Goal: Task Accomplishment & Management: Complete application form

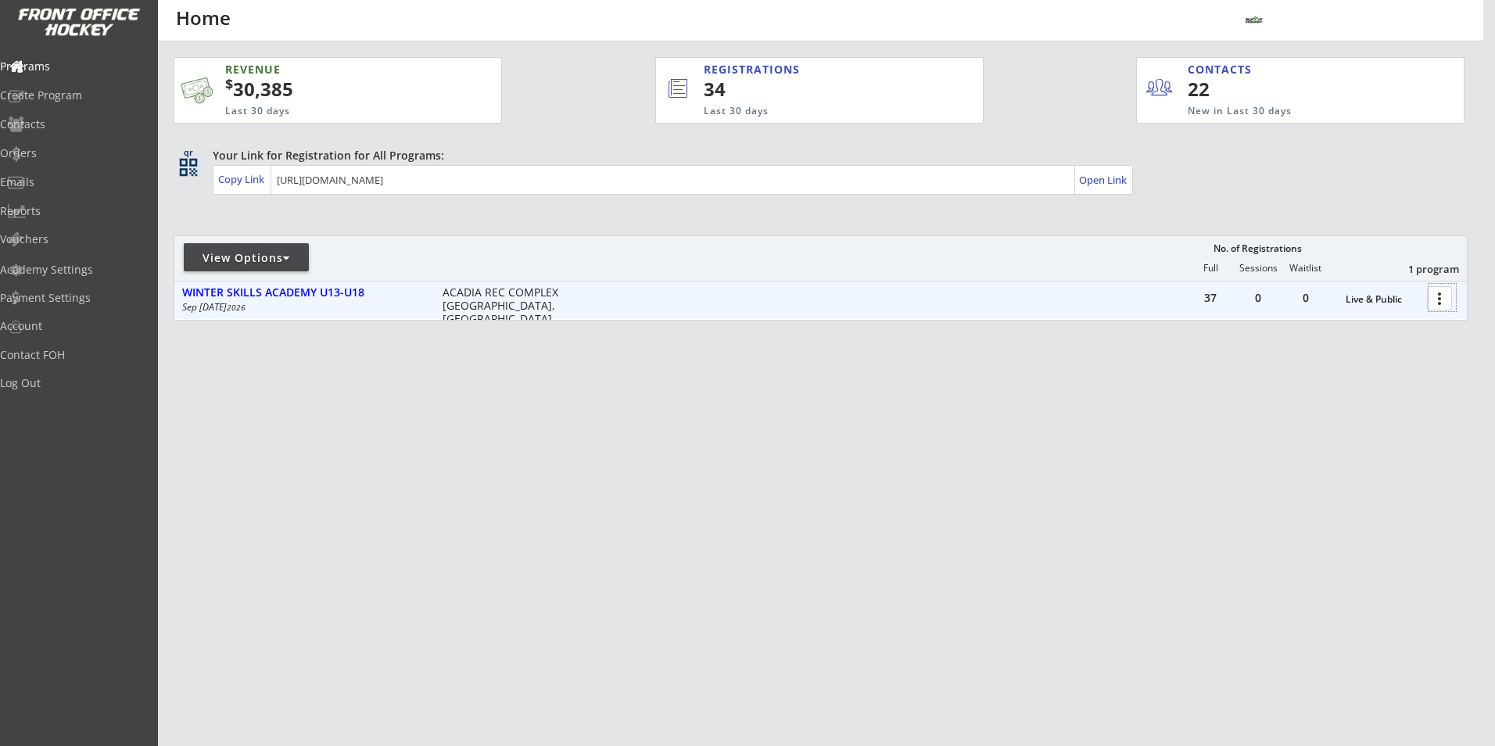
click at [1441, 296] on div at bounding box center [1442, 297] width 27 height 27
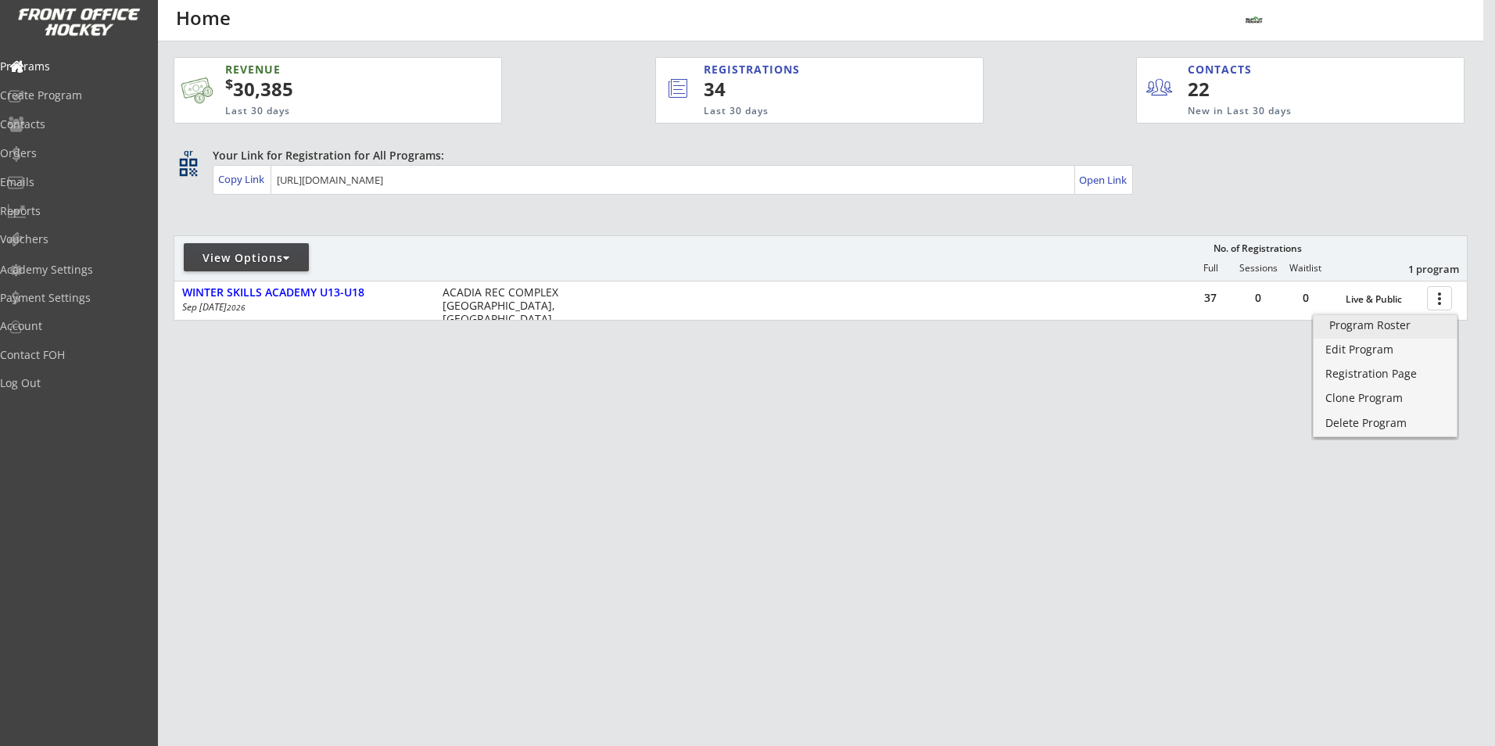
click at [1393, 325] on div "Program Roster" at bounding box center [1386, 325] width 112 height 11
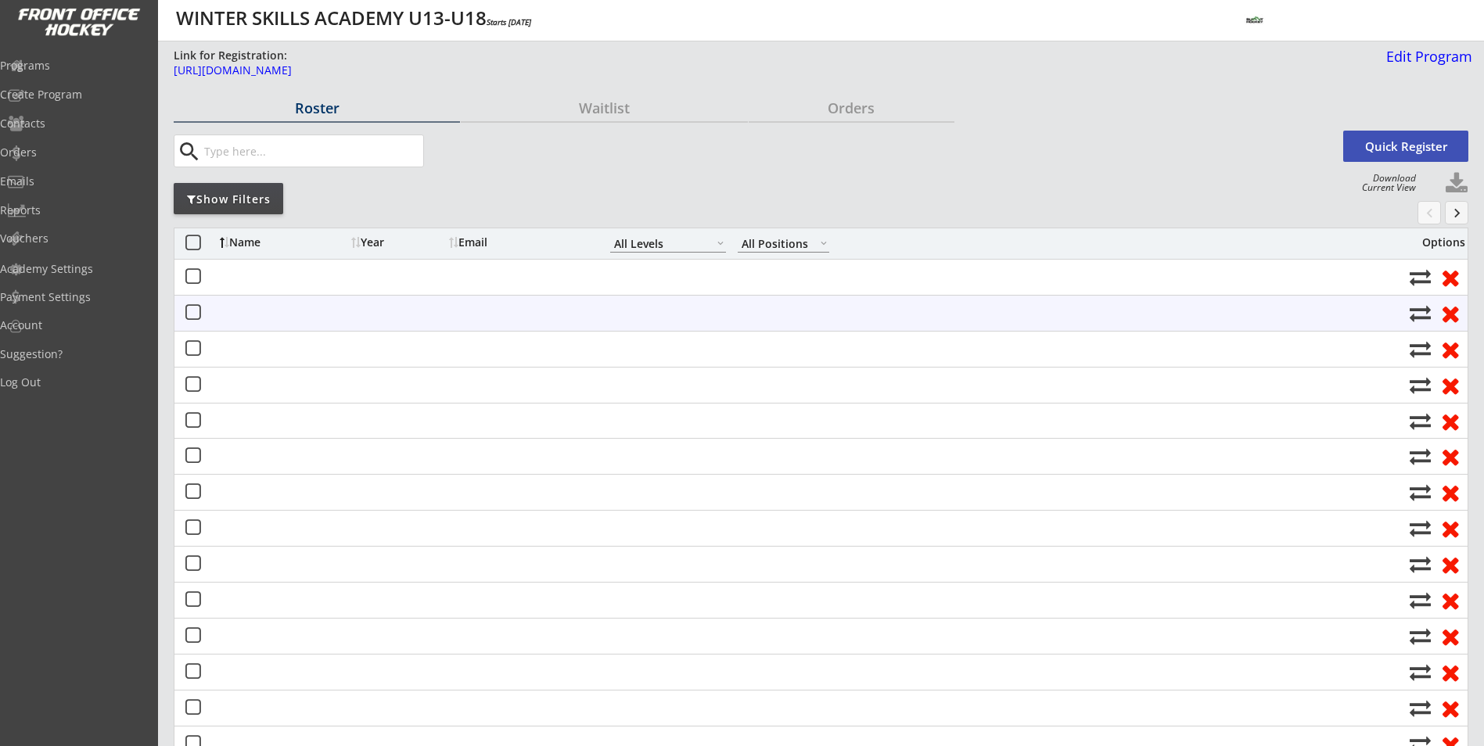
select select ""All Levels""
select select ""All Positions""
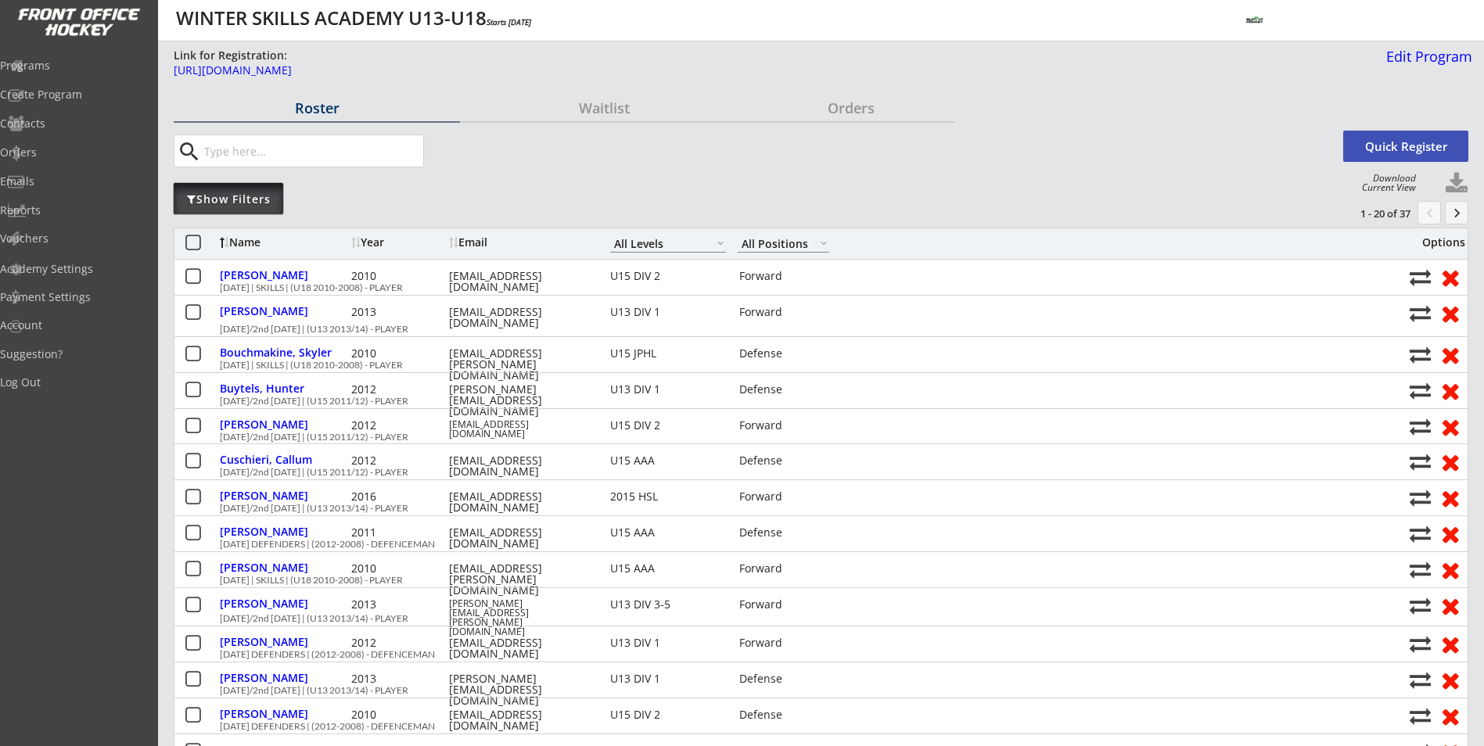
click at [217, 199] on div "Show Filters" at bounding box center [228, 200] width 109 height 16
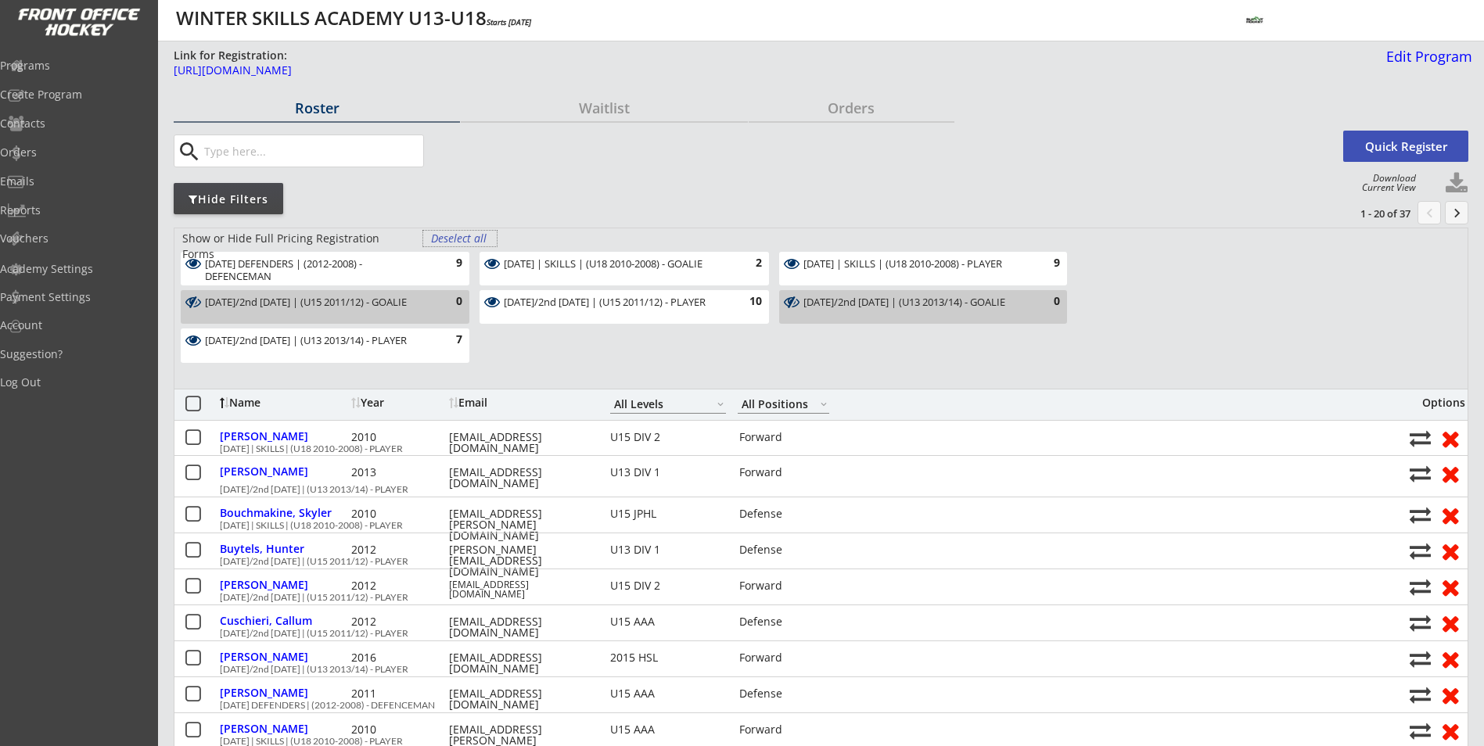
click at [448, 238] on div "Deselect all" at bounding box center [460, 239] width 58 height 16
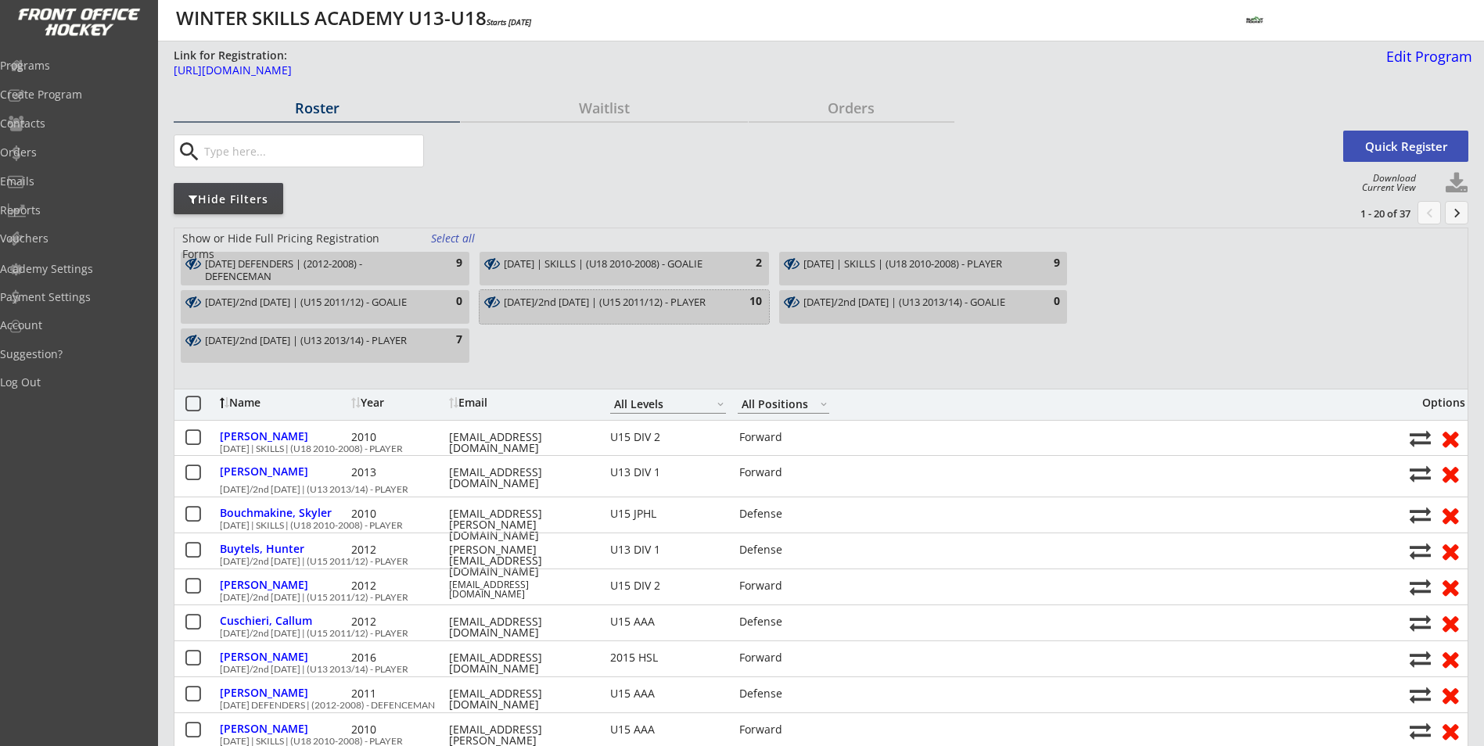
click at [612, 292] on div "[DATE]/2nd [DATE] | (U15 2011/12) - PLAYER 10" at bounding box center [623, 307] width 289 height 34
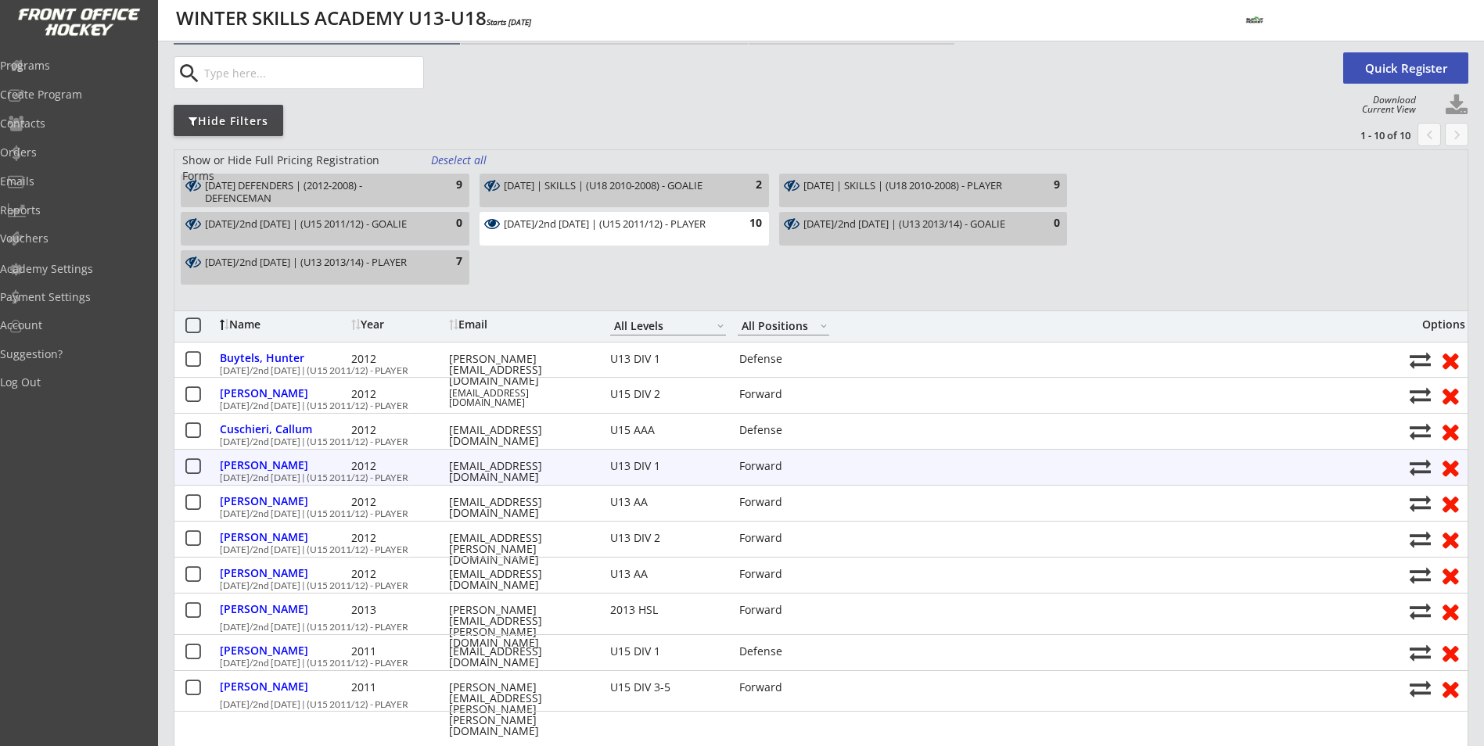
scroll to position [156, 0]
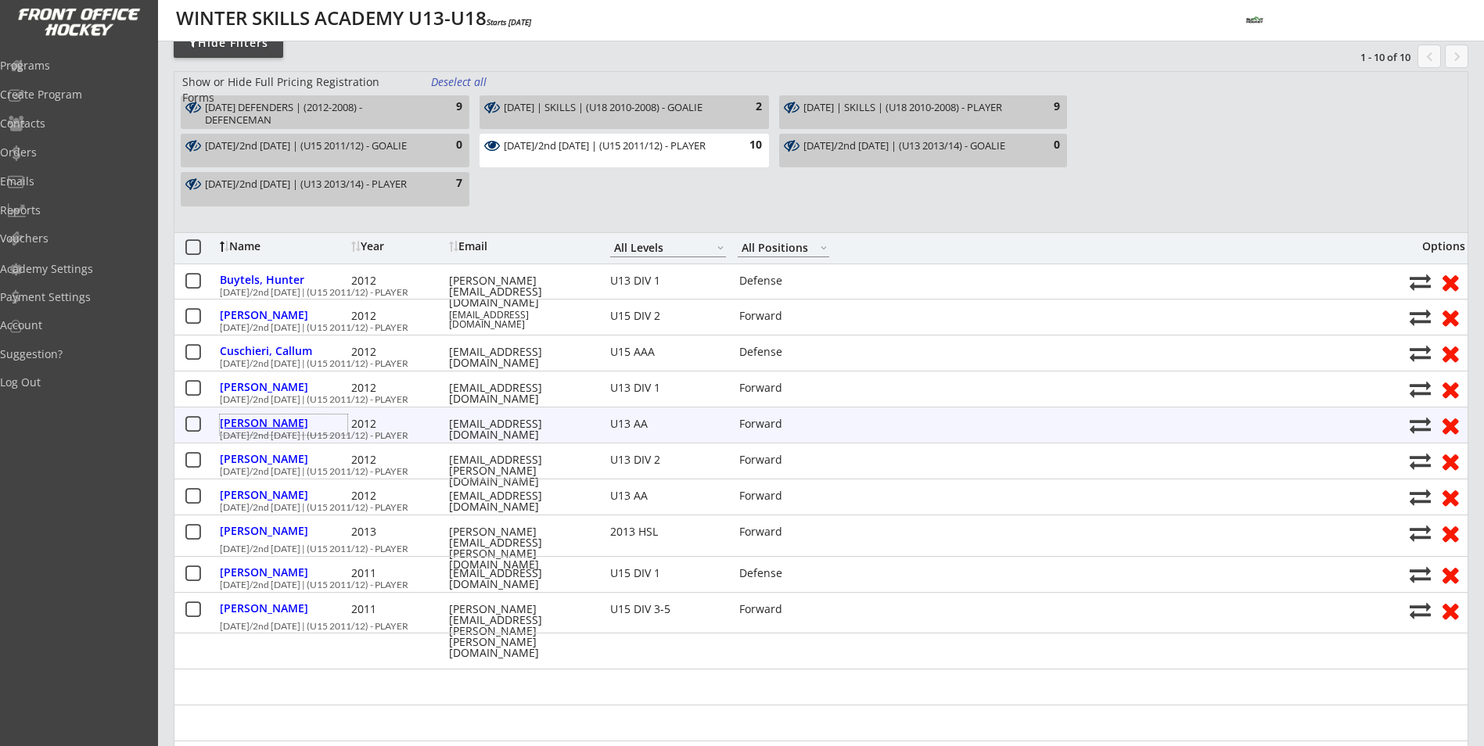
click at [275, 421] on div "[PERSON_NAME]" at bounding box center [283, 423] width 127 height 11
select select ""Forward""
select select ""U13 AA""
select select ""YXL""
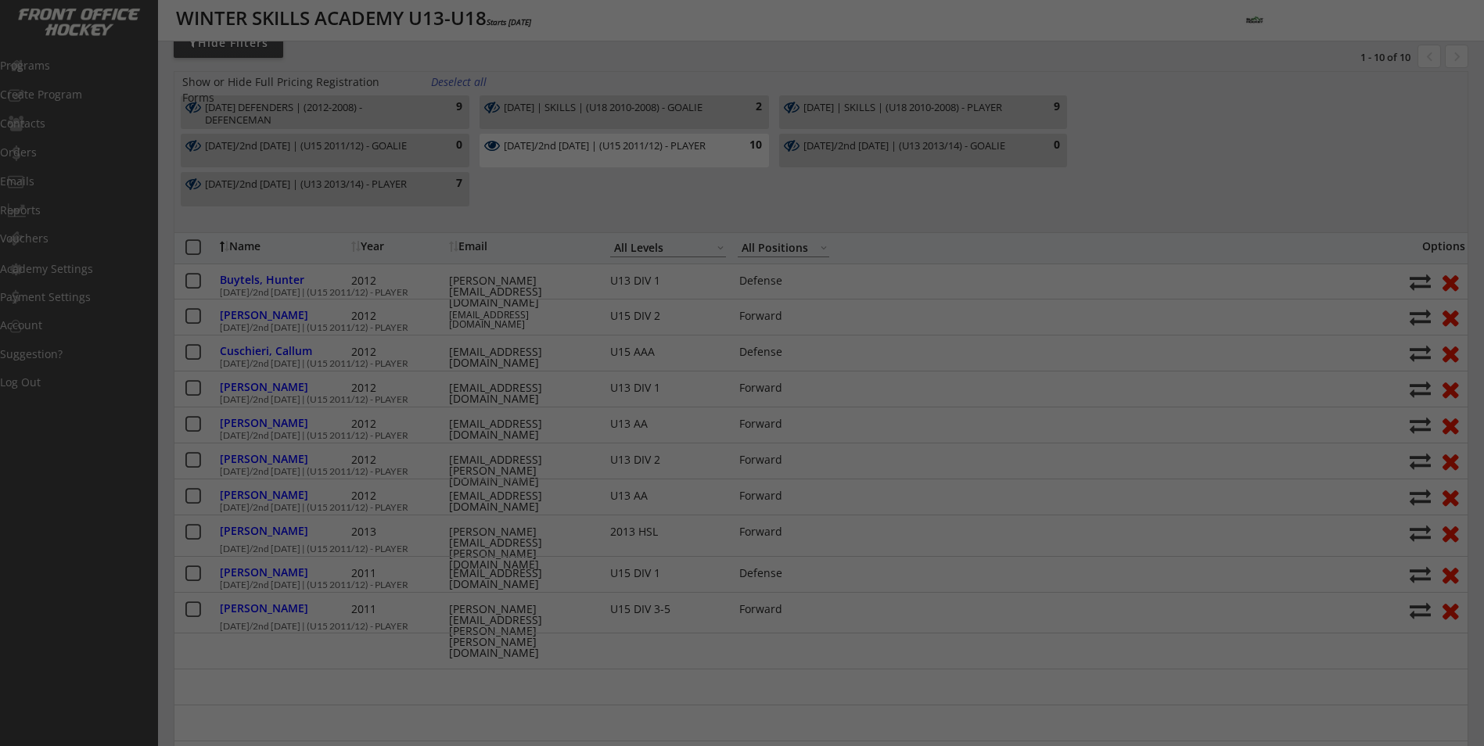
type input "[DEMOGRAPHIC_DATA]"
type input "Unknown as of yet."
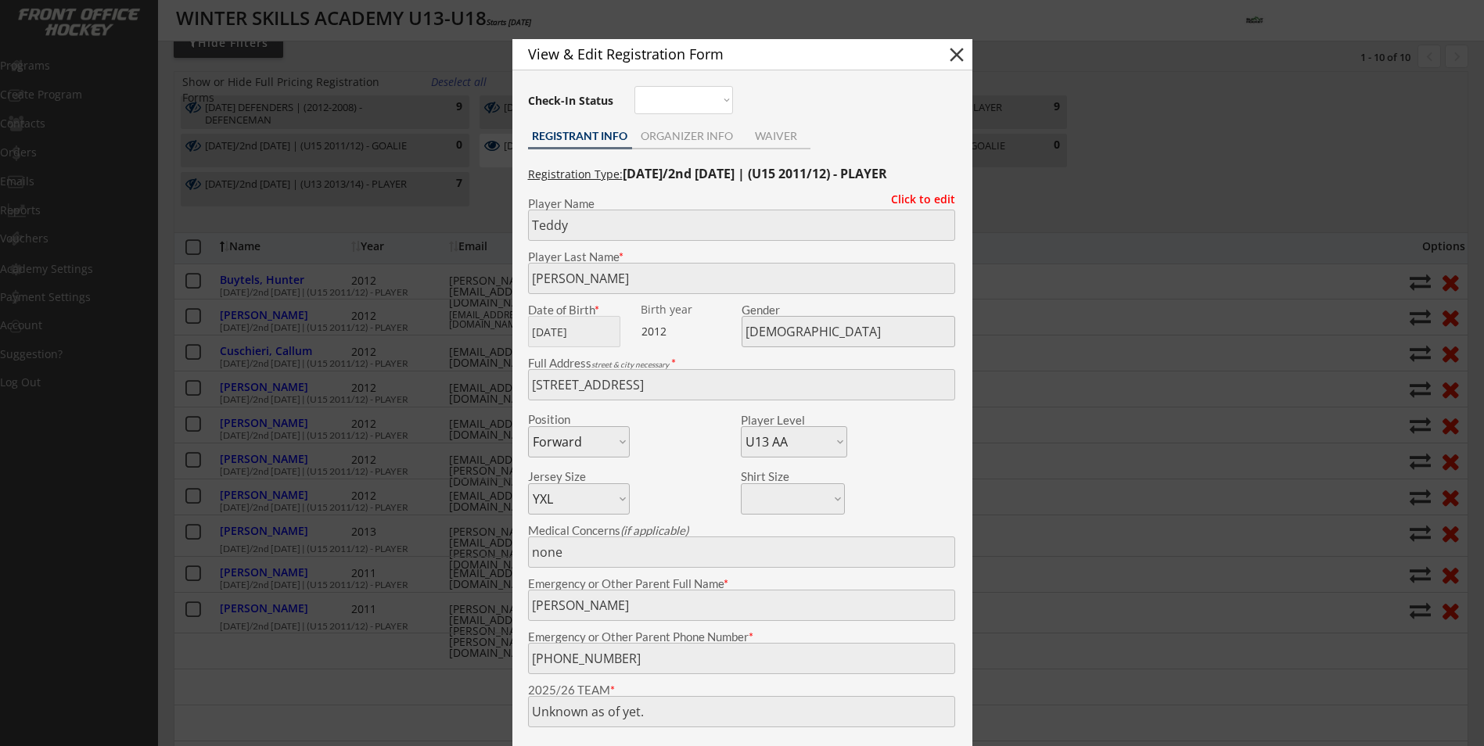
drag, startPoint x: 444, startPoint y: 681, endPoint x: 443, endPoint y: 673, distance: 7.9
click at [443, 680] on div at bounding box center [742, 373] width 1484 height 746
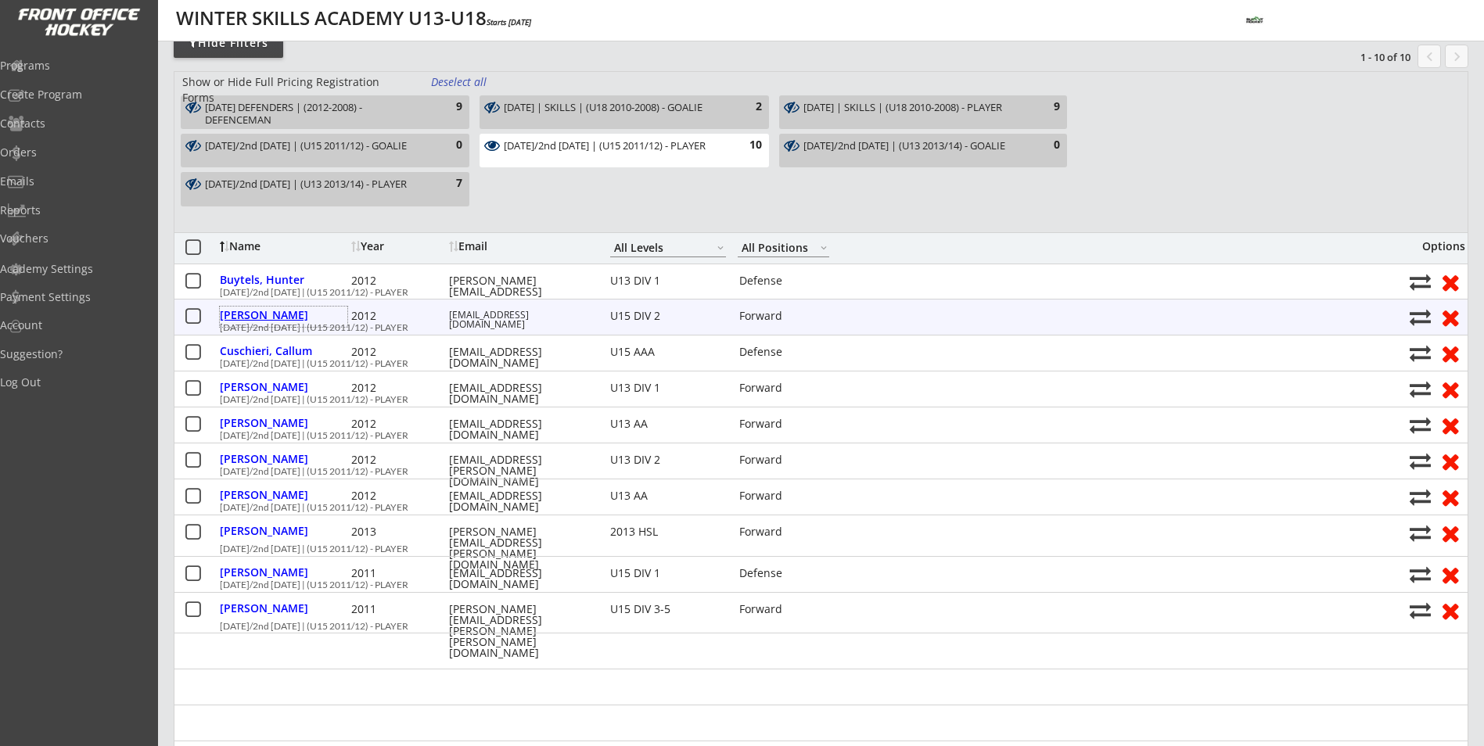
click at [281, 314] on div "[PERSON_NAME]" at bounding box center [283, 315] width 127 height 11
type input "[PERSON_NAME]"
type input "[DATE]"
type input "[STREET_ADDRESS]"
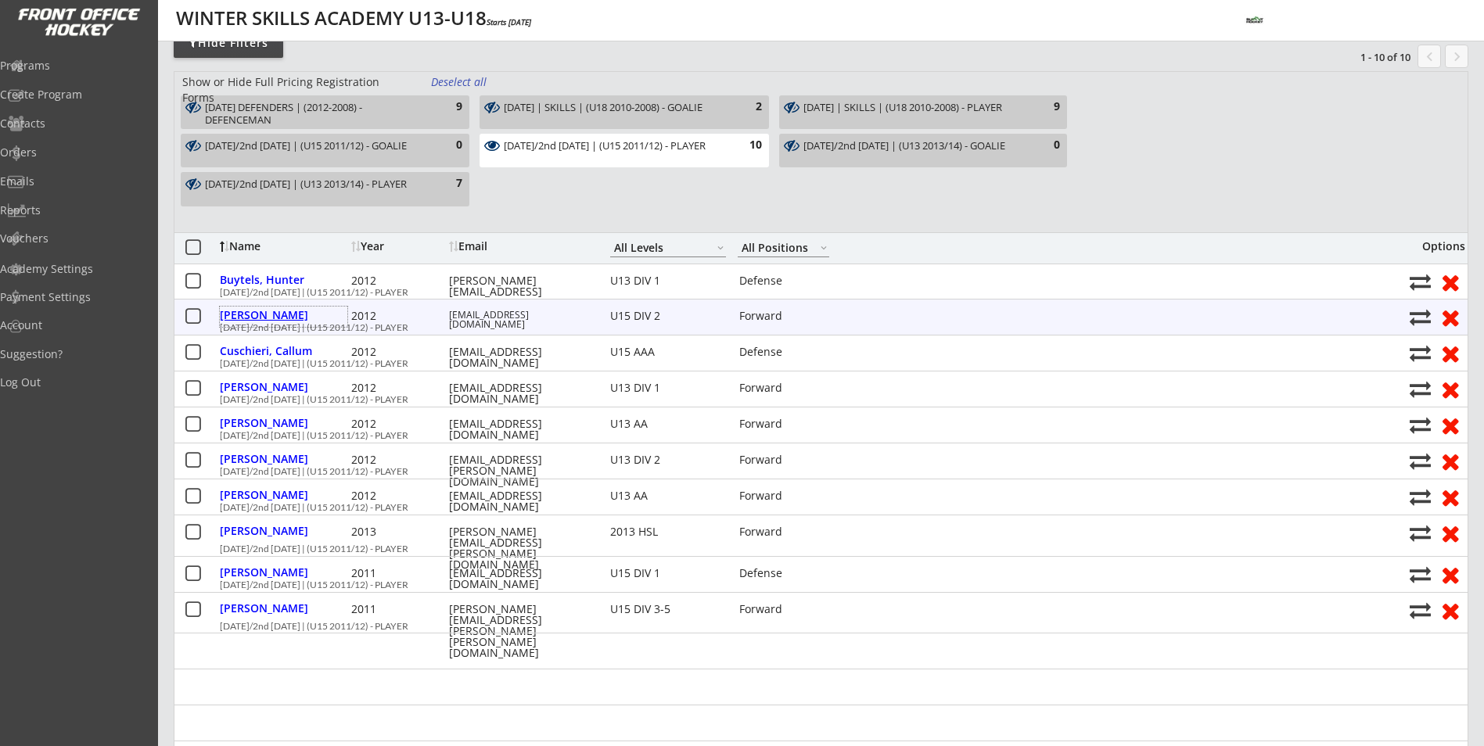
select select ""U15 DIV 2""
type input "[PERSON_NAME]"
type input "[PHONE_NUMBER]"
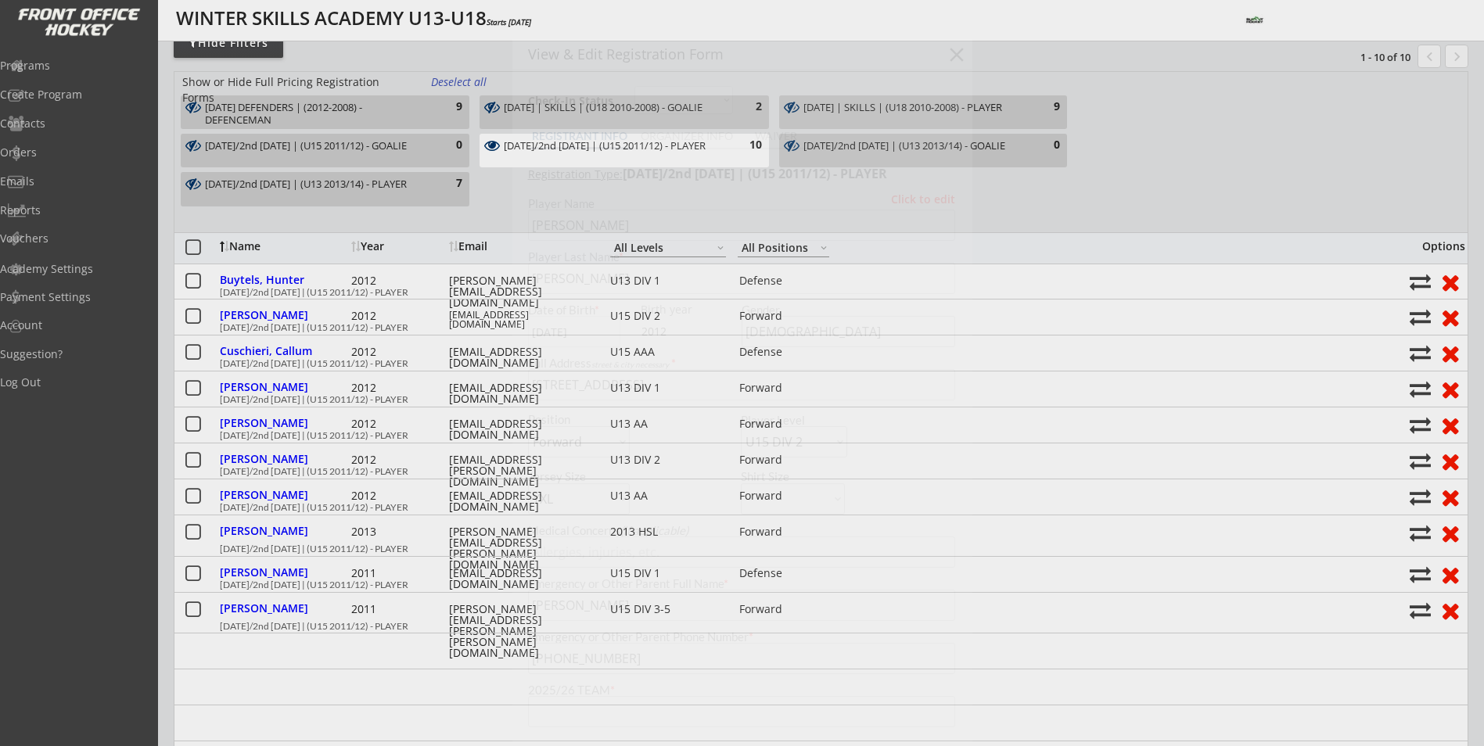
type input "[PERSON_NAME] TBD"
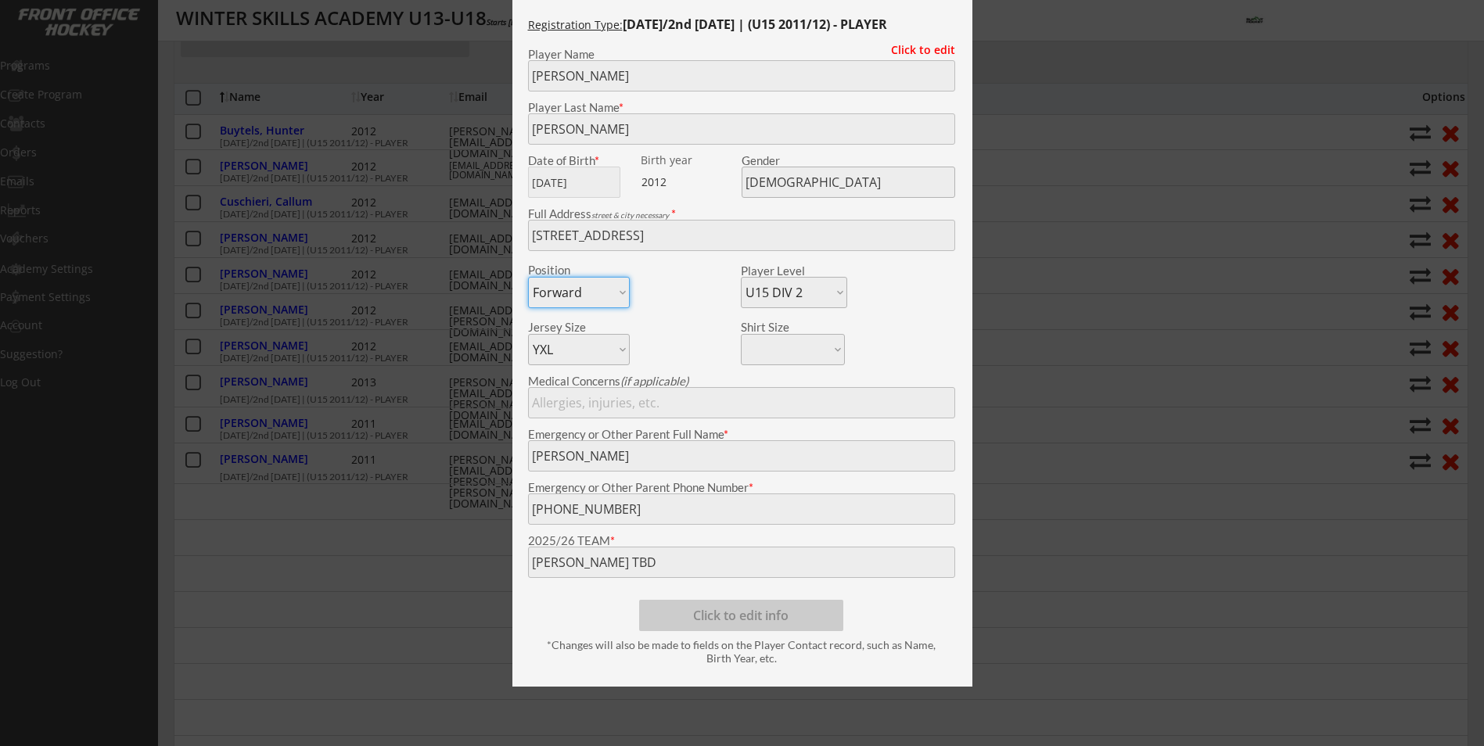
scroll to position [313, 0]
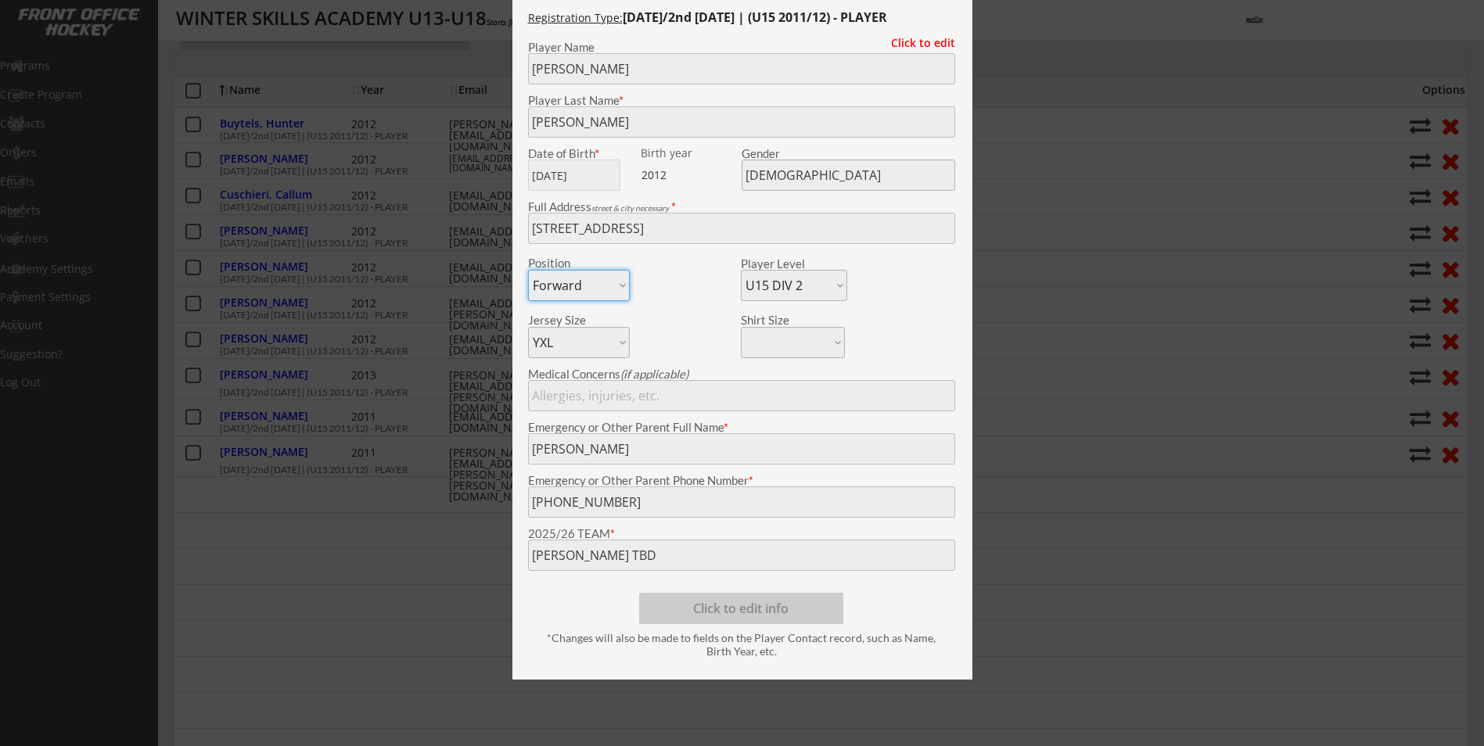
click at [355, 522] on div at bounding box center [742, 373] width 1484 height 746
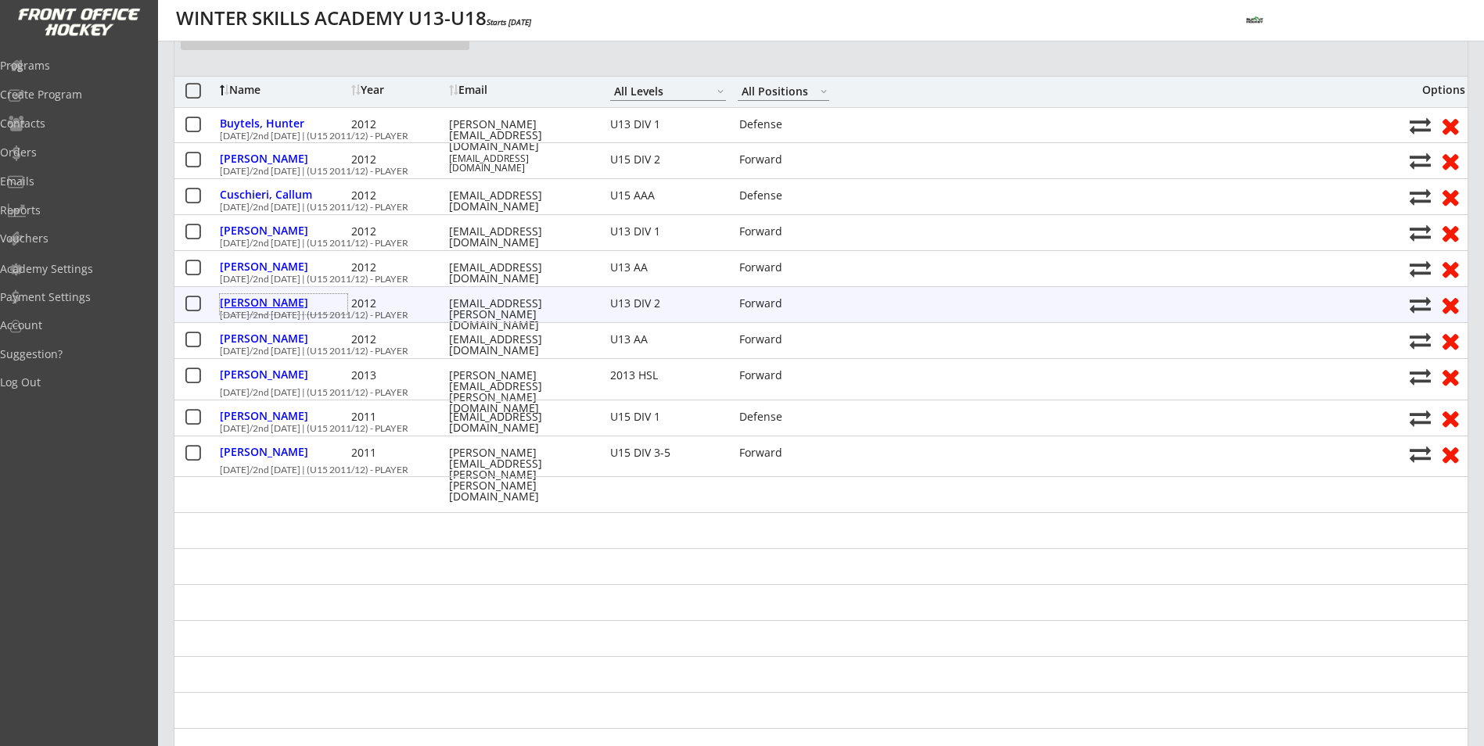
click at [261, 307] on div "[PERSON_NAME]" at bounding box center [283, 302] width 127 height 11
type input "[PERSON_NAME]"
type input "Probe"
type input "[DATE]"
type input "[STREET_ADDRESS]"
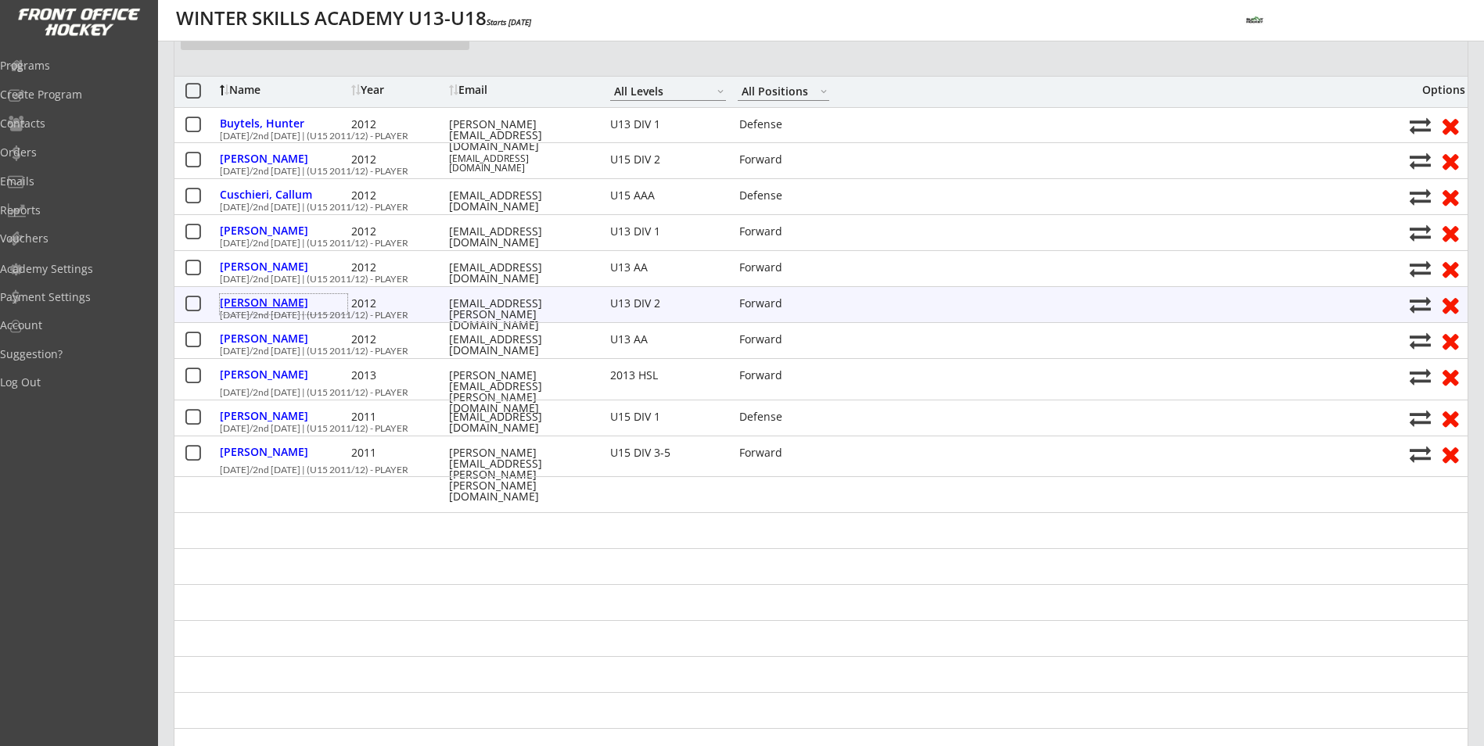
select select ""U13 DIV 2""
select select ""YL""
type input "[PERSON_NAME]"
type input "[PHONE_NUMBER]"
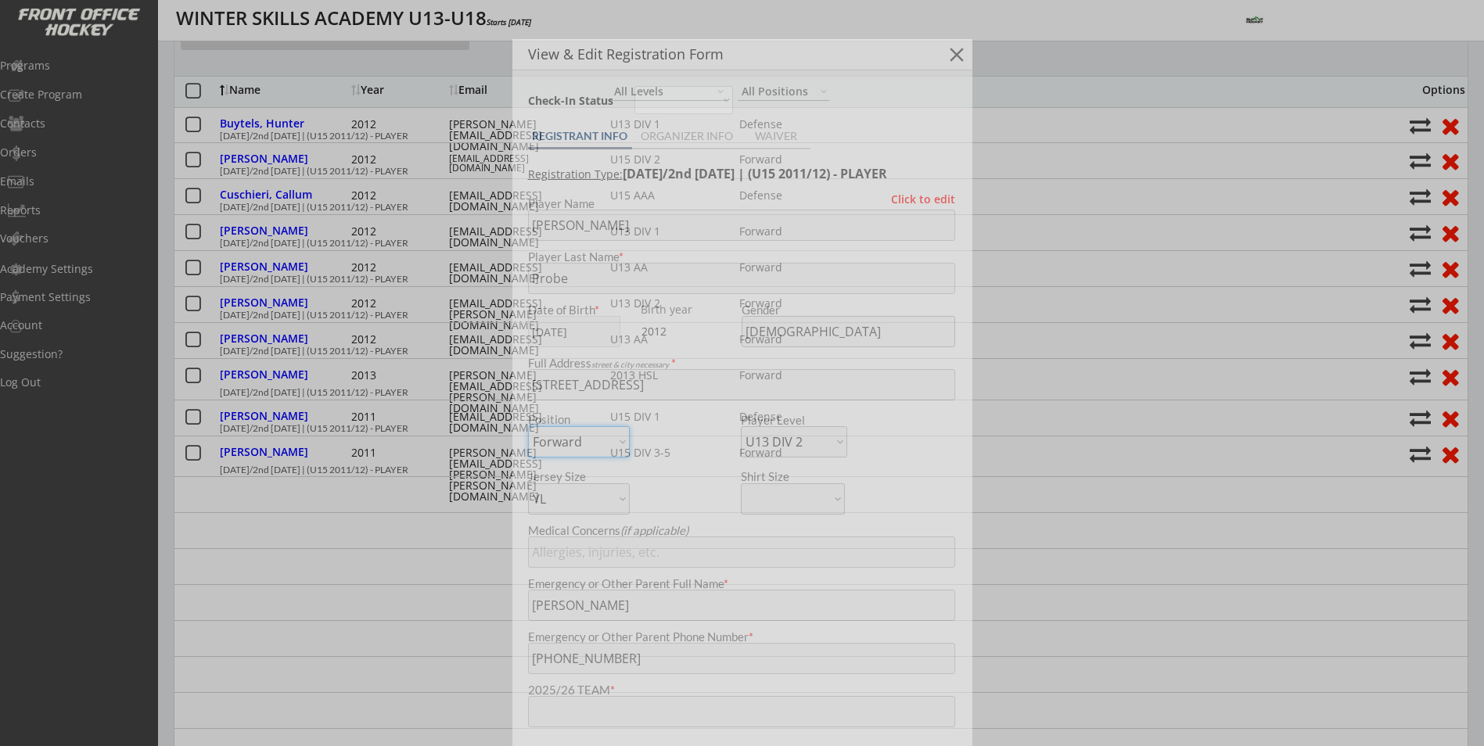
type input "Unknown."
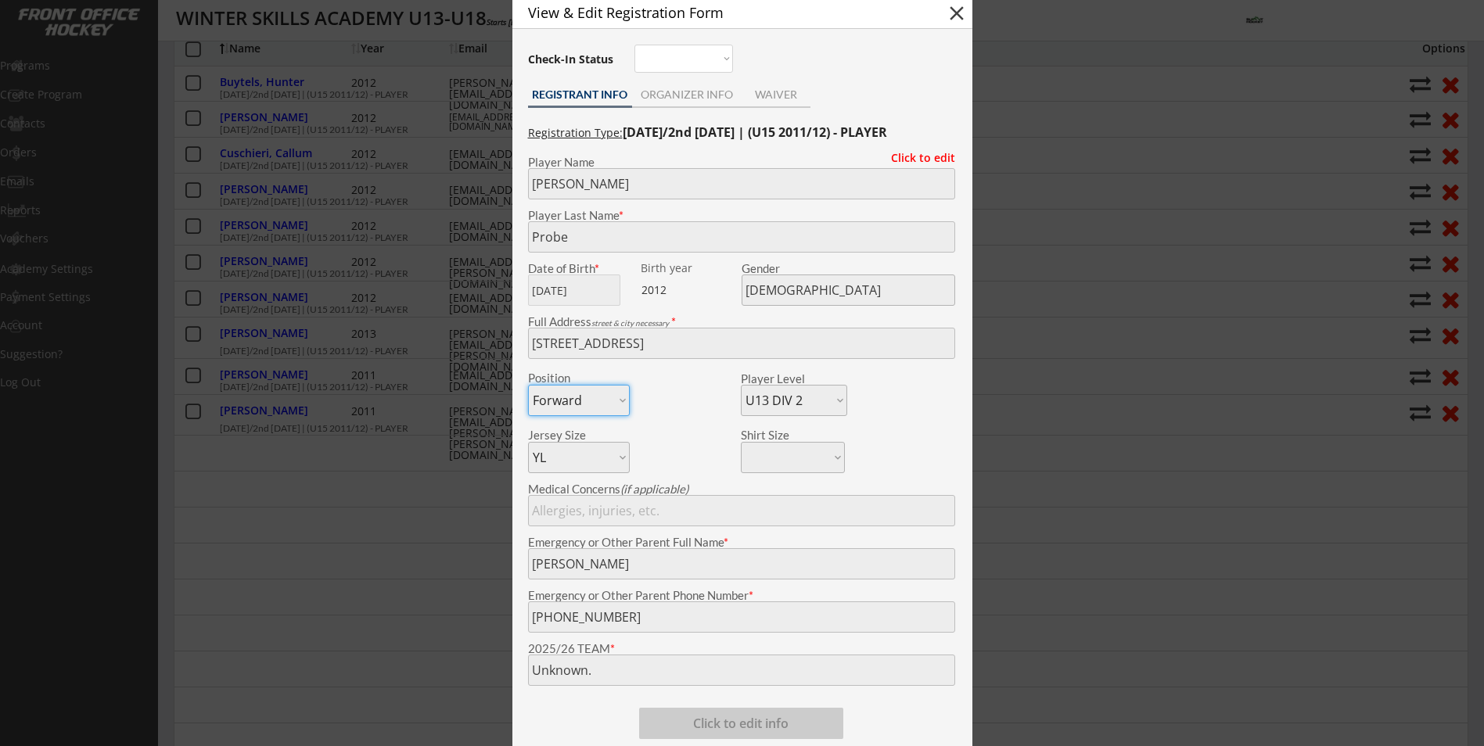
scroll to position [391, 0]
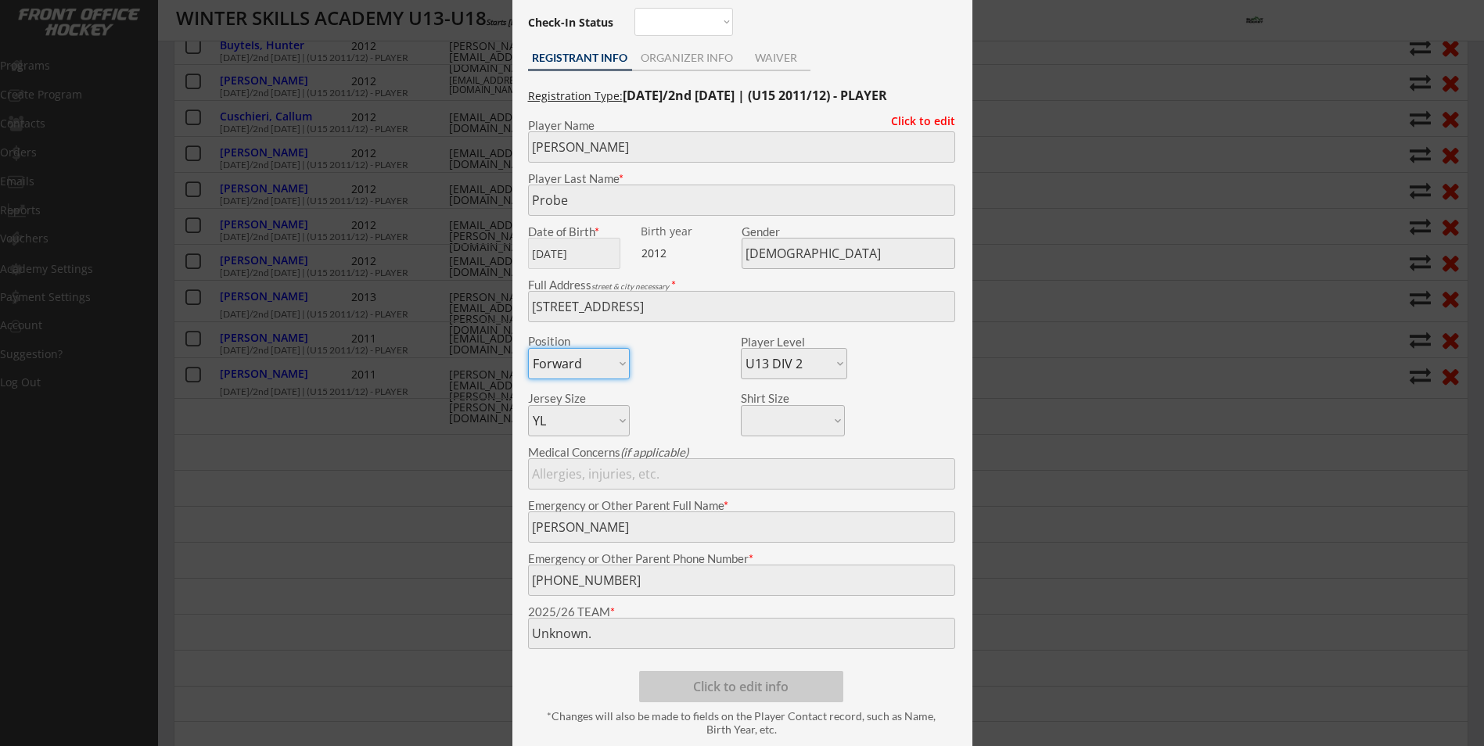
click at [359, 563] on div at bounding box center [742, 373] width 1484 height 746
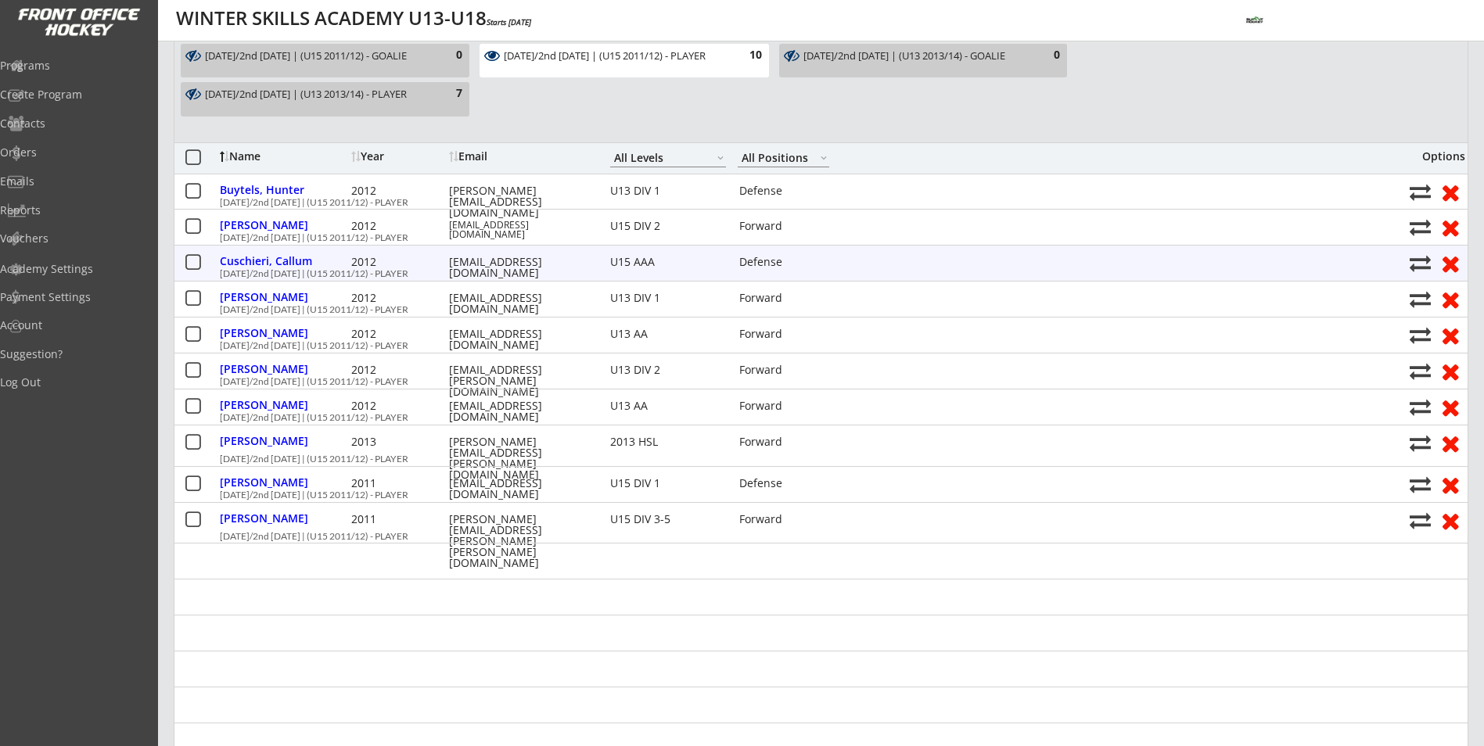
scroll to position [235, 0]
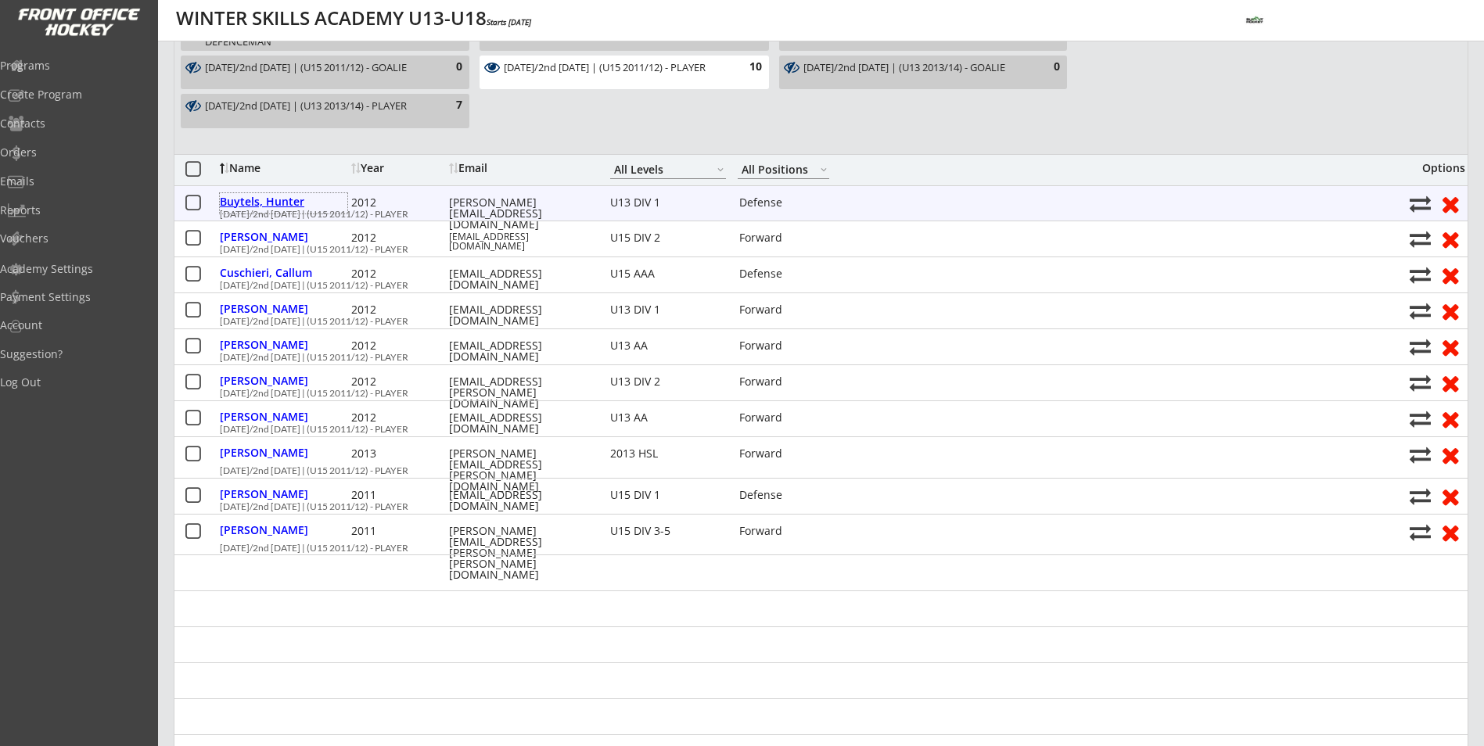
click at [271, 203] on div "Buytels, Hunter" at bounding box center [283, 201] width 127 height 11
type input "Hunter"
type input "Buytels"
type input "[DATE]"
type input "[STREET_ADDRESS]"
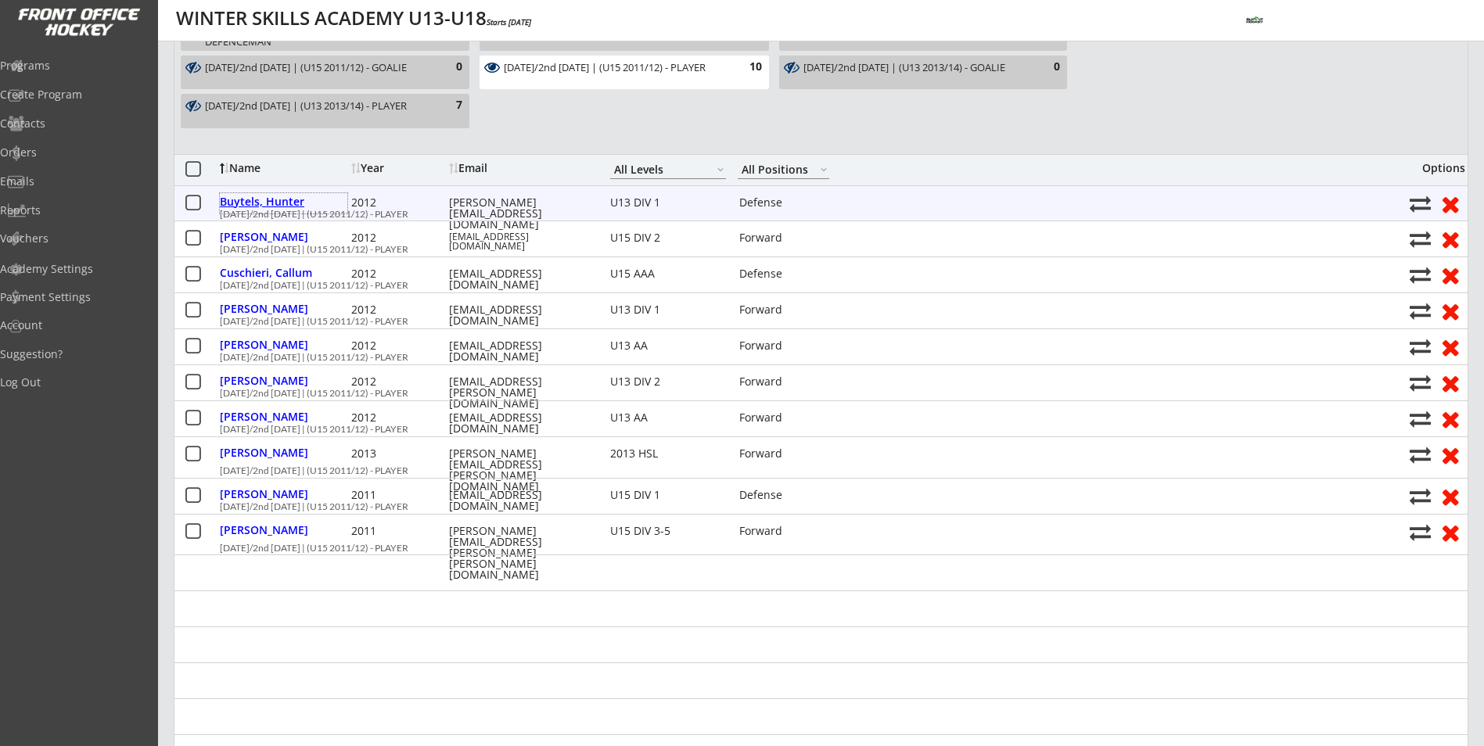
select select ""Defense""
select select ""U13 DIV 1""
select select ""AS""
type input "[PERSON_NAME]"
type input "[PHONE_NUMBER]"
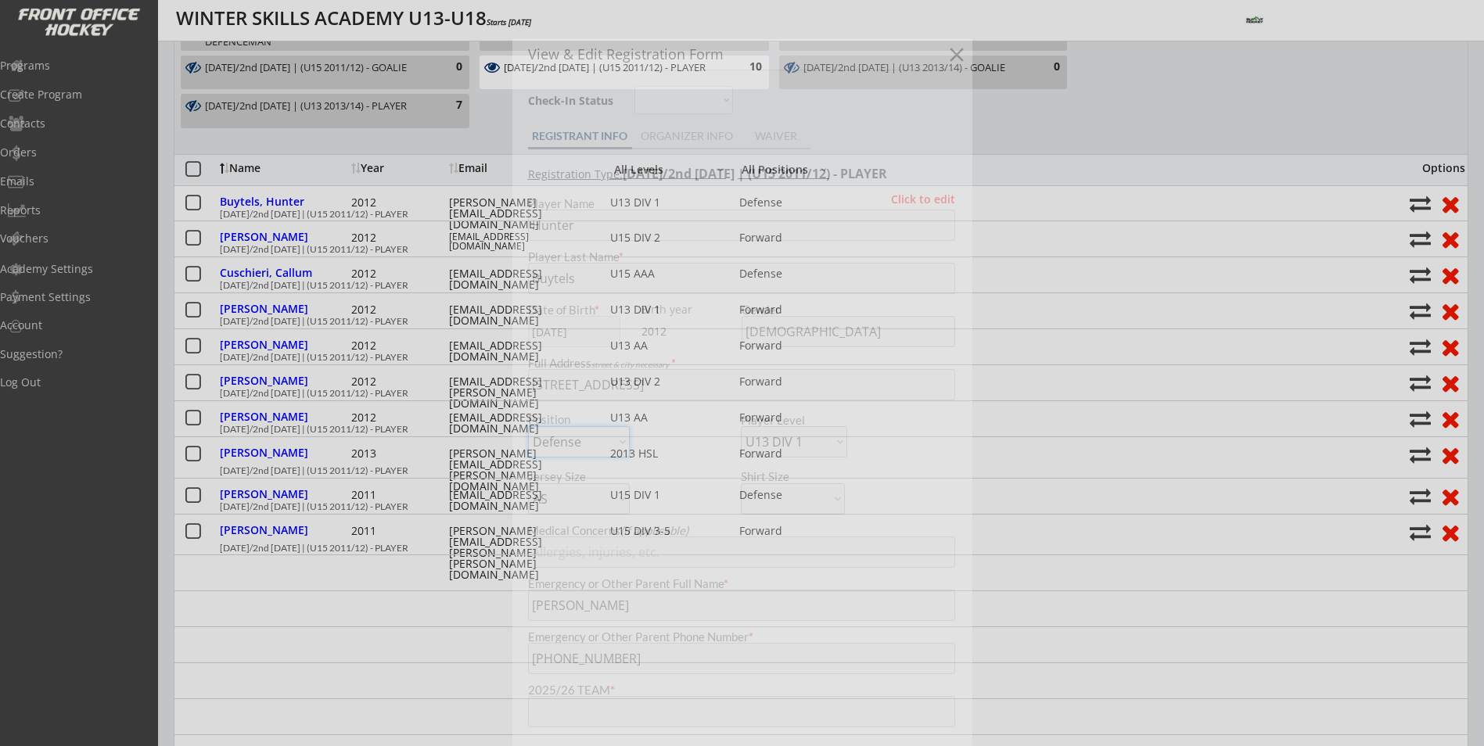
type input "Glenlake u15"
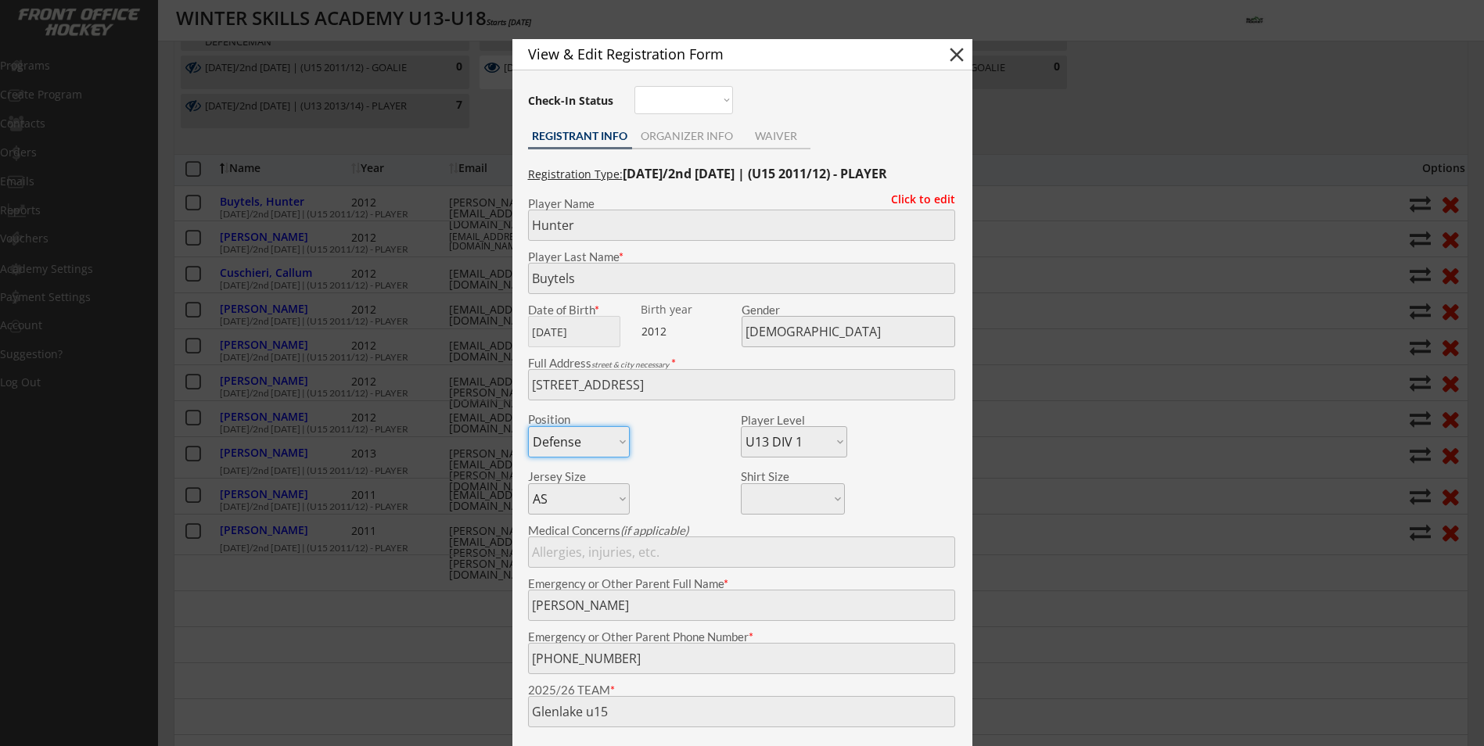
click at [393, 503] on div at bounding box center [742, 373] width 1484 height 746
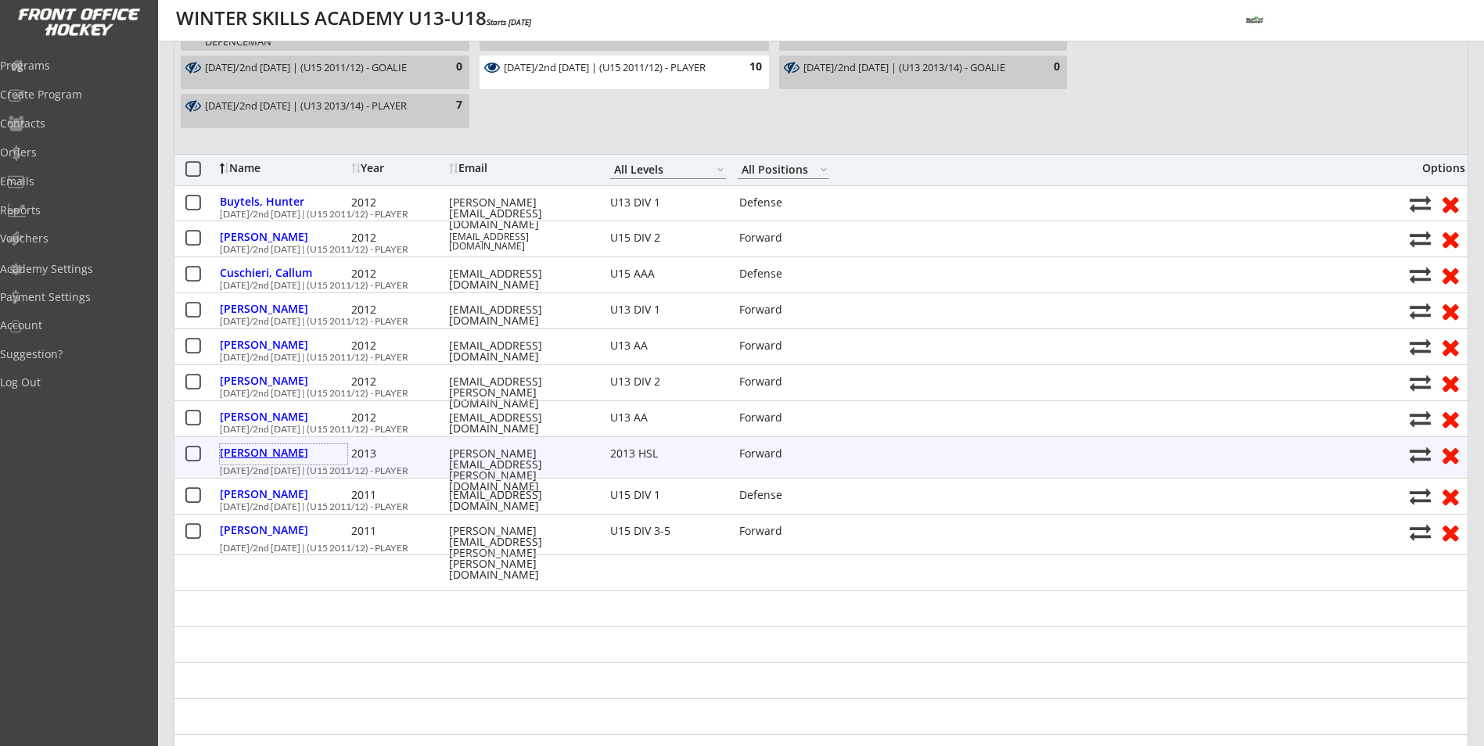
click at [266, 453] on div "[PERSON_NAME]" at bounding box center [283, 452] width 127 height 11
type input "[PERSON_NAME]"
type input "[DATE]"
type input "[STREET_ADDRESS]"
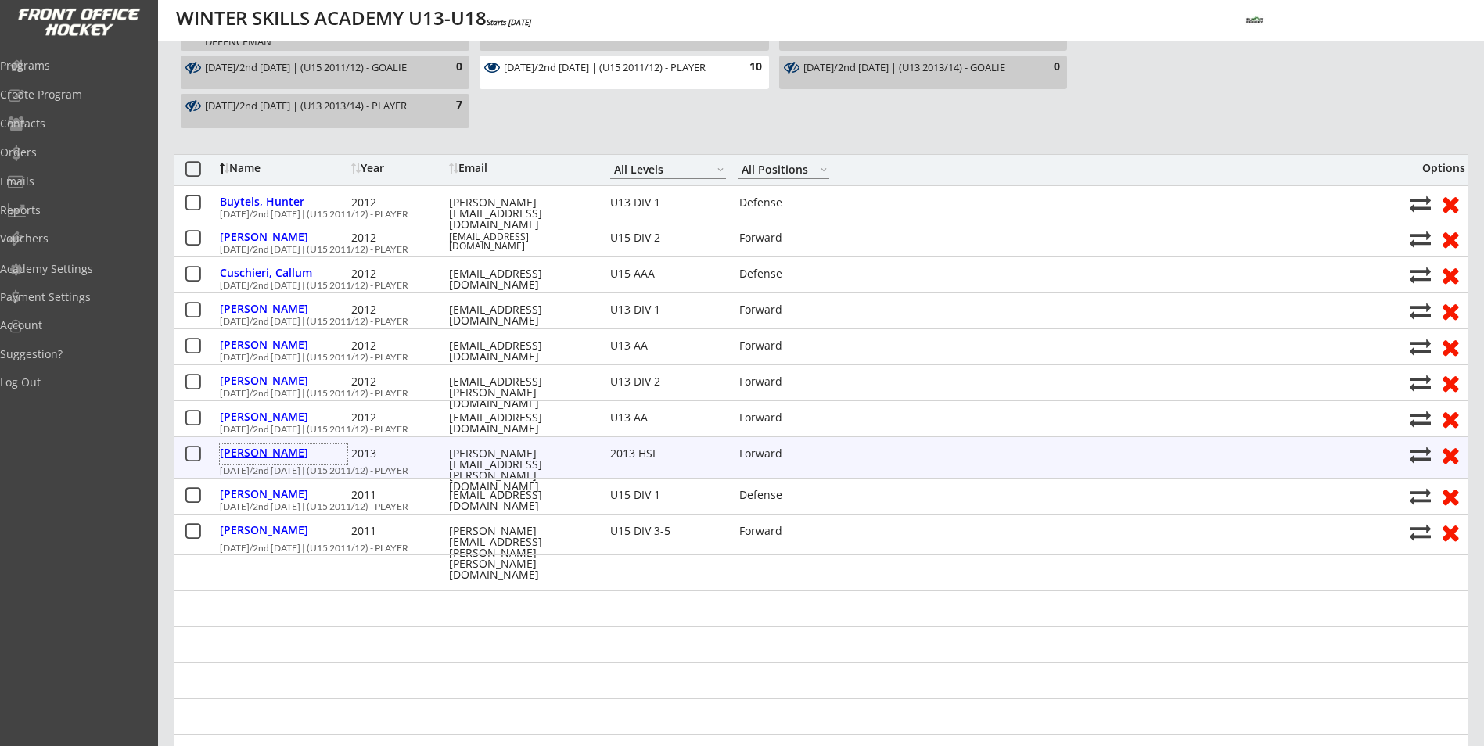
select select ""Forward""
select select ""2013 HSL""
select select ""YXL""
type input "[PERSON_NAME]"
type input "[PHONE_NUMBER]"
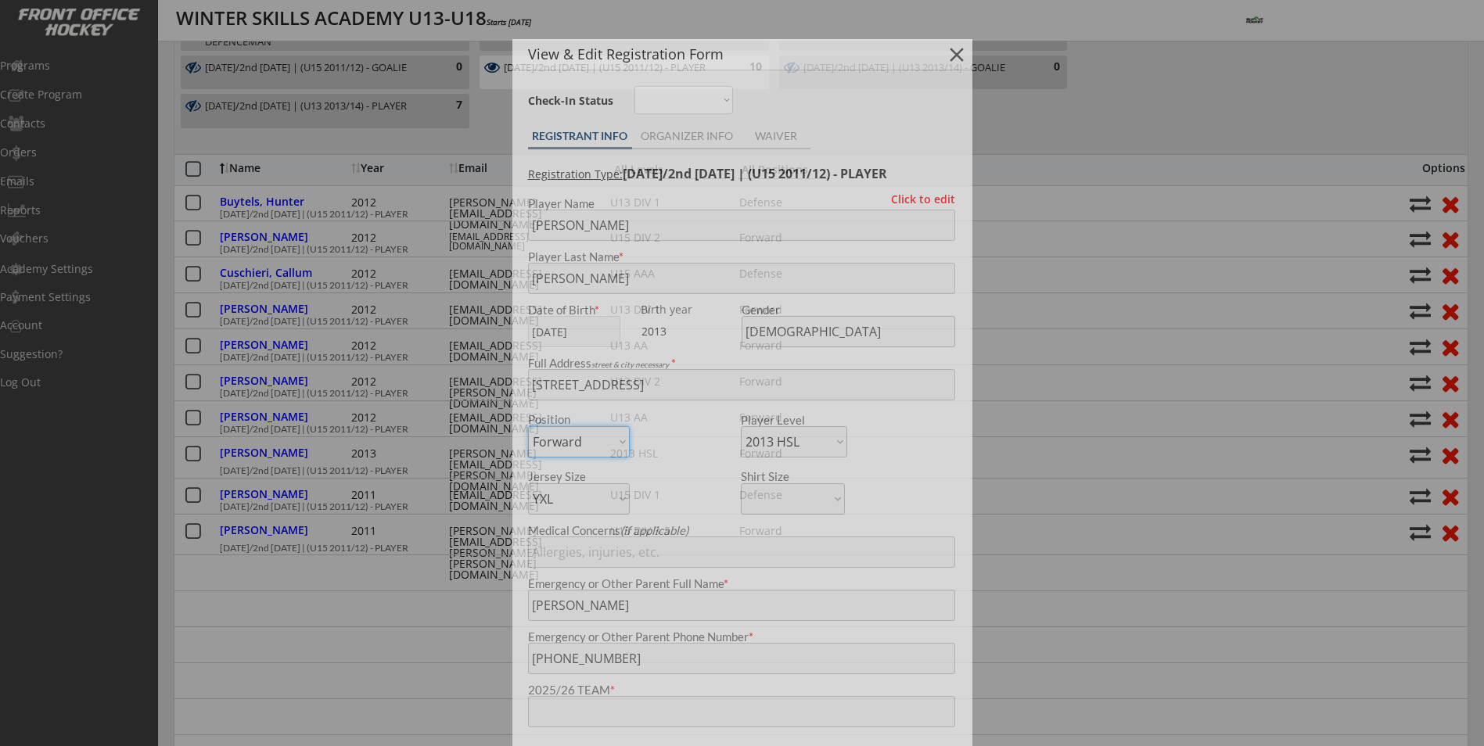
type input "2013 O2 Grizzlies AAA HSL"
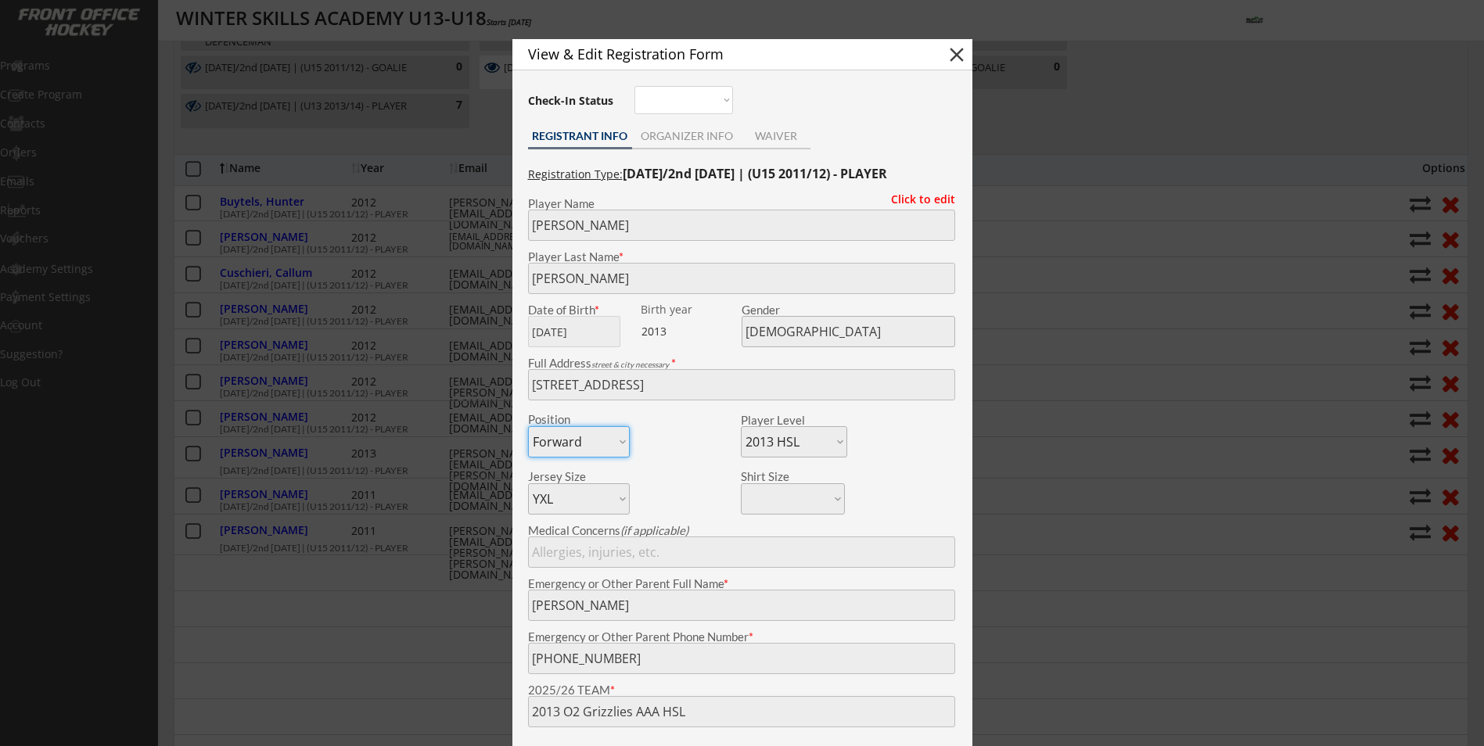
click at [422, 615] on div at bounding box center [742, 373] width 1484 height 746
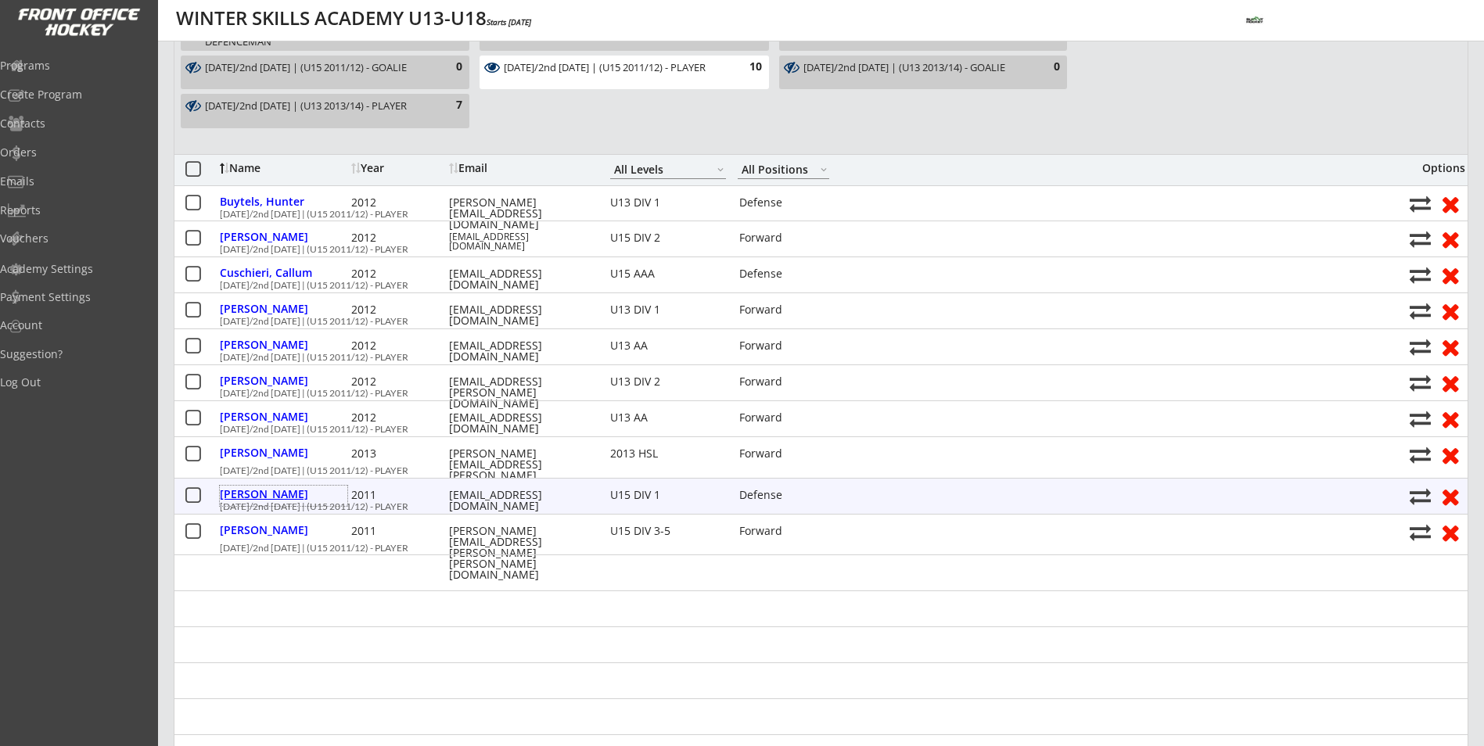
click at [271, 499] on div "[PERSON_NAME]" at bounding box center [283, 494] width 127 height 11
type input "[PERSON_NAME]"
type input "[DATE]"
type input "[STREET_ADDRESS]"
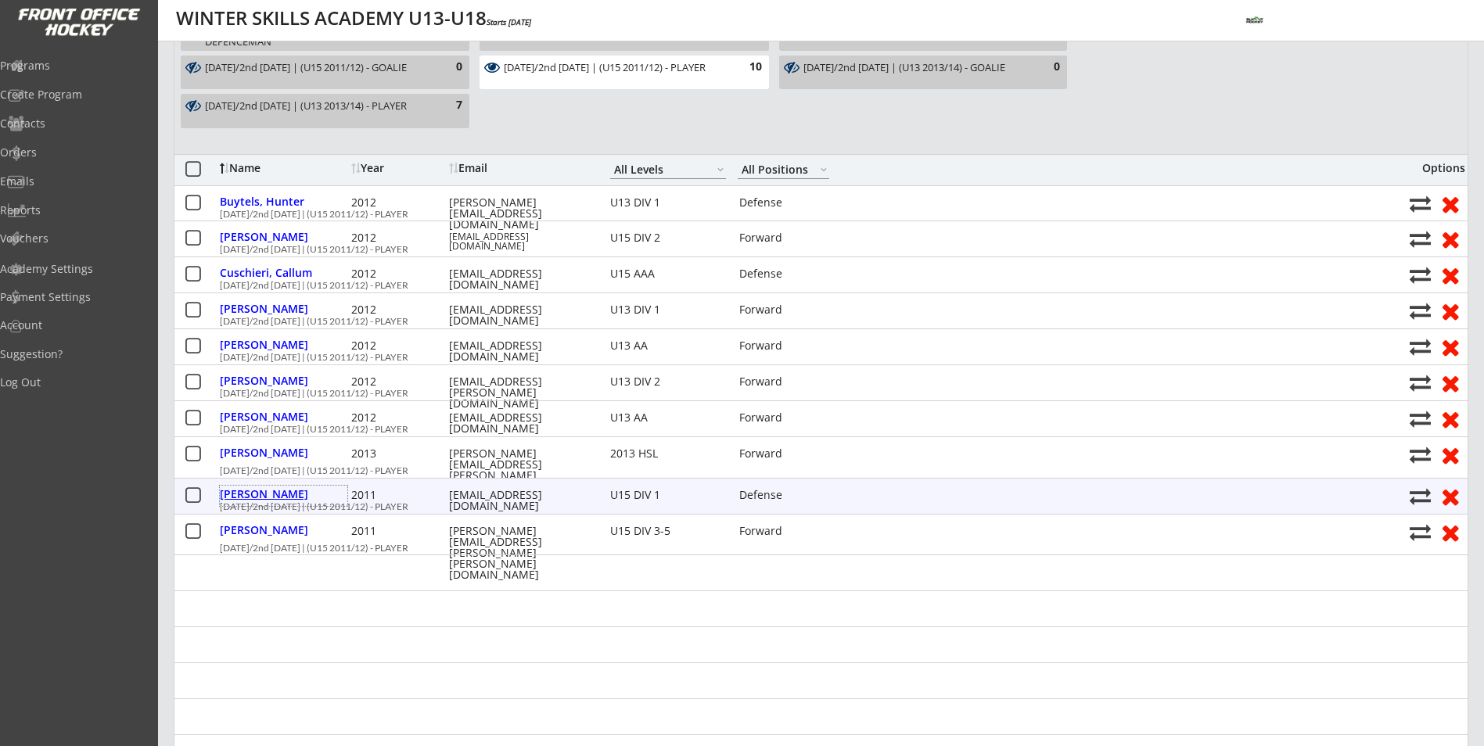
select select ""Defense""
select select ""U15 DIV 1""
select select ""AS""
type input "[PERSON_NAME]"
type input "[PHONE_NUMBER]"
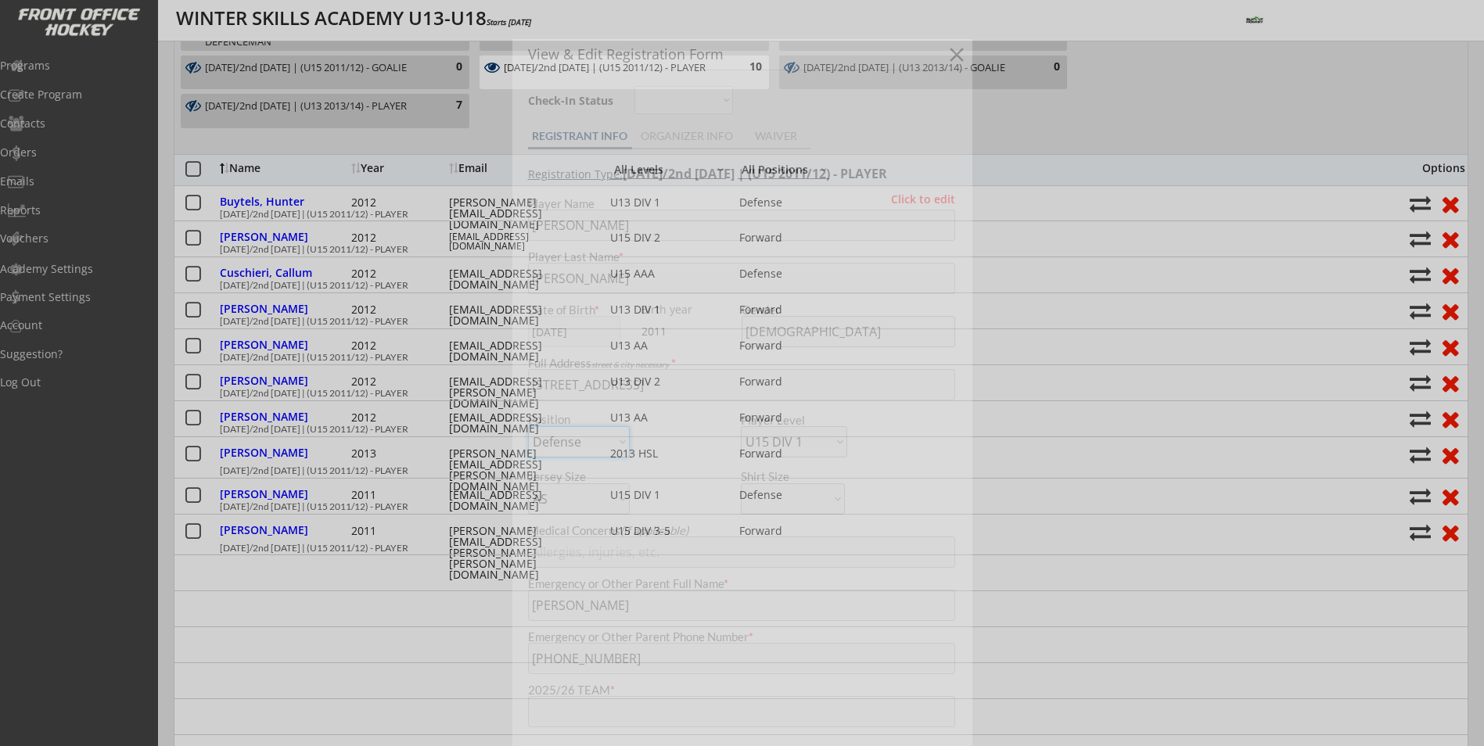
type input "TBD"
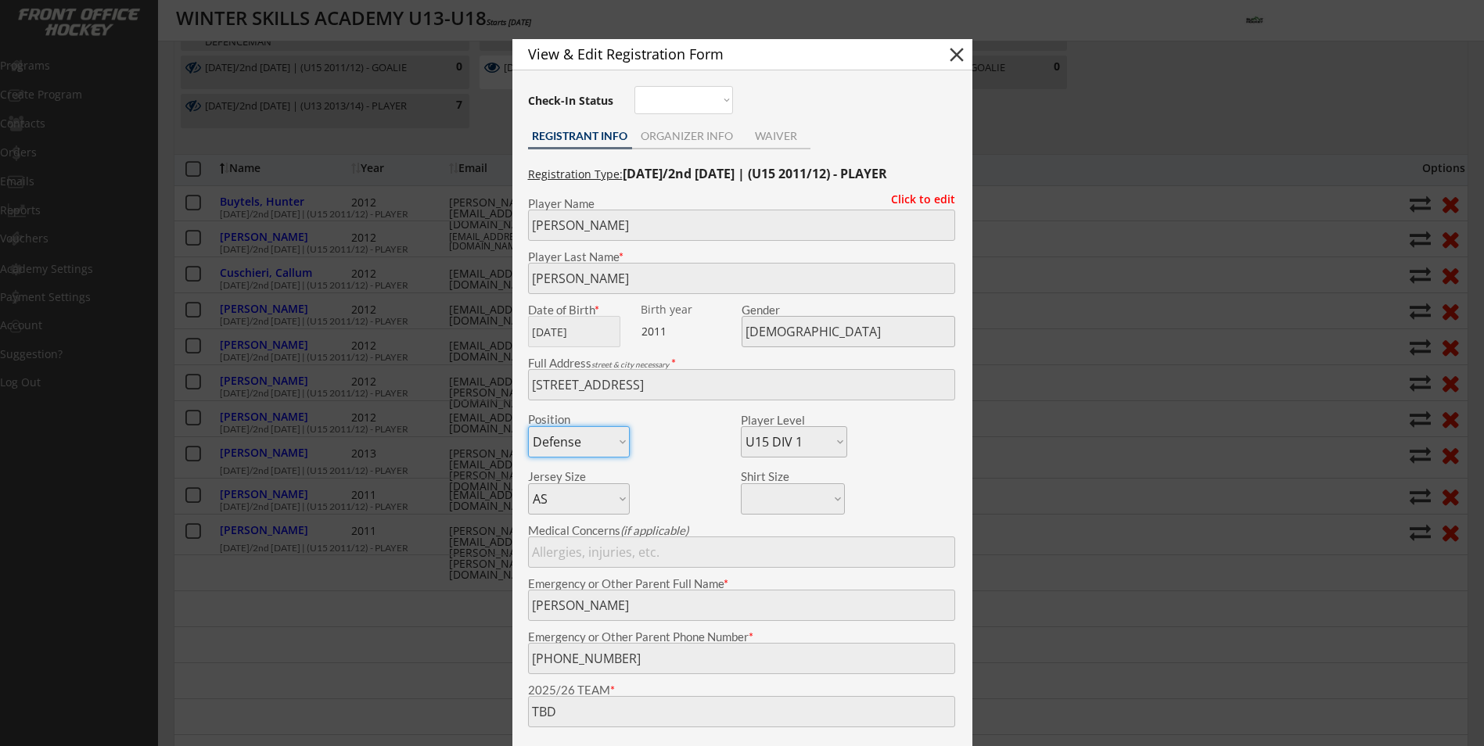
click at [365, 569] on div at bounding box center [742, 373] width 1484 height 746
